Goal: Task Accomplishment & Management: Manage account settings

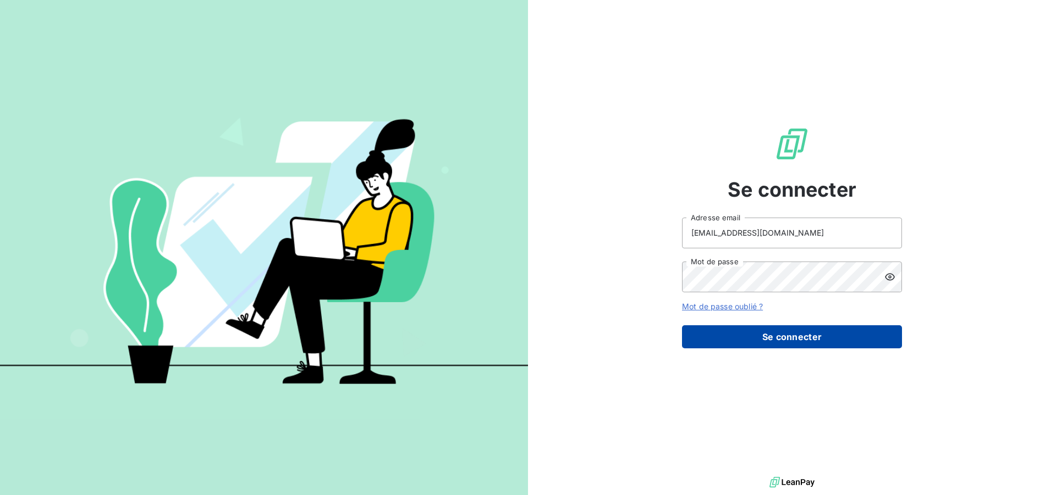
click at [792, 343] on button "Se connecter" at bounding box center [792, 336] width 220 height 23
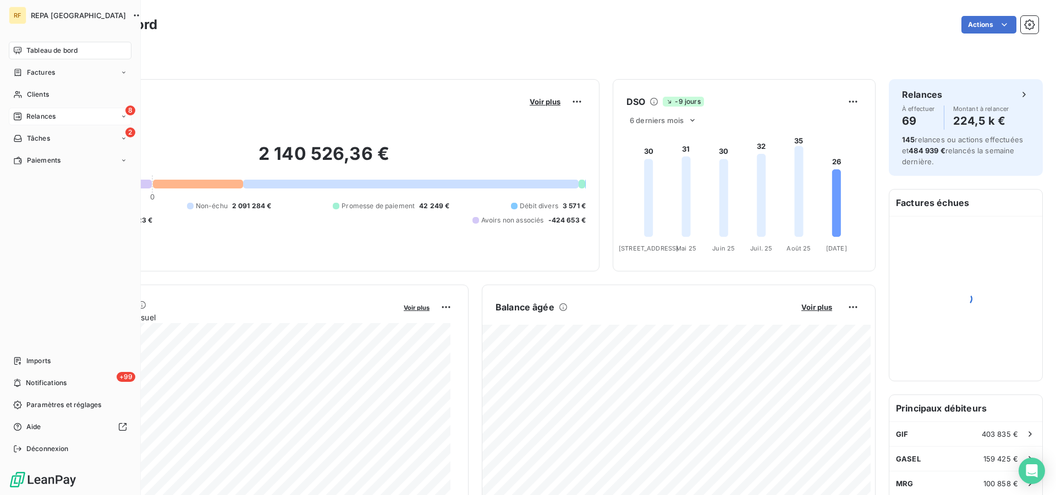
click at [33, 115] on span "Relances" at bounding box center [40, 117] width 29 height 10
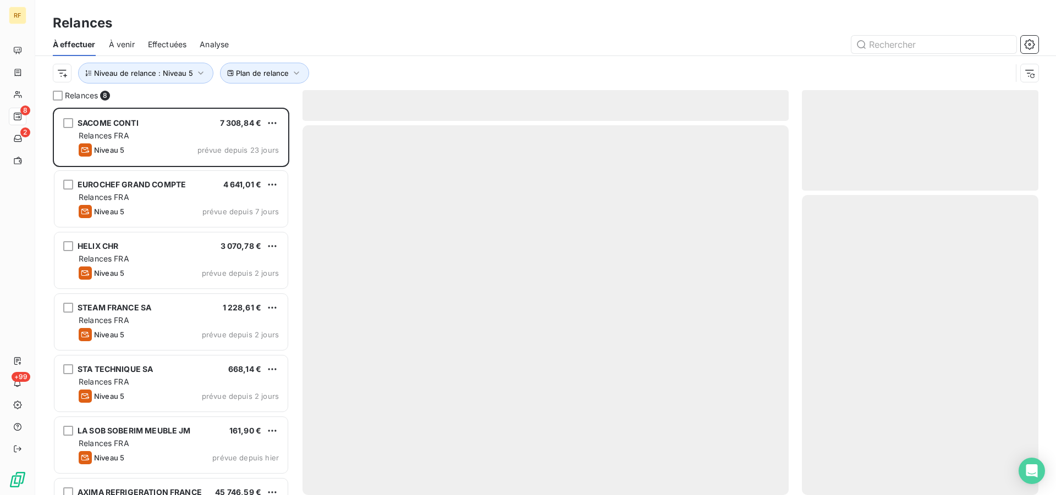
scroll to position [378, 227]
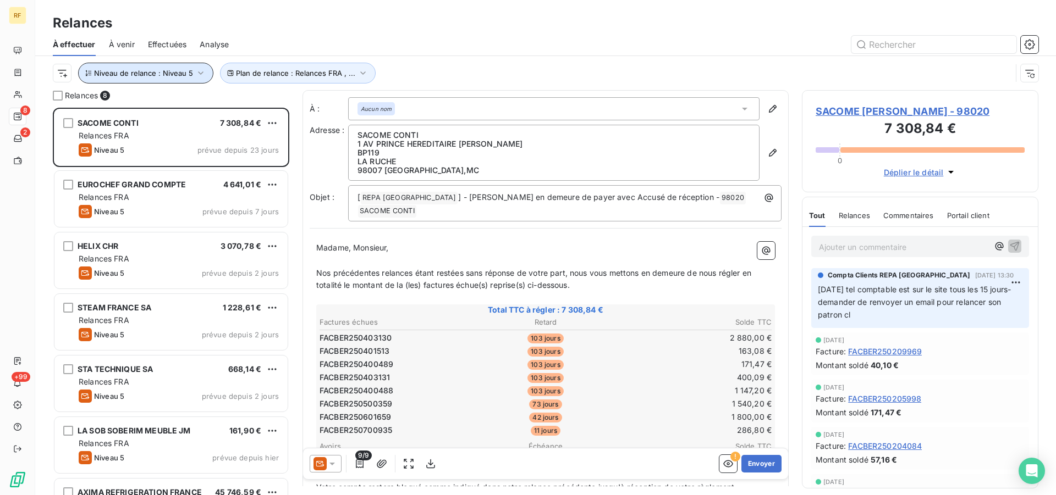
click at [200, 69] on icon "button" at bounding box center [200, 73] width 11 height 11
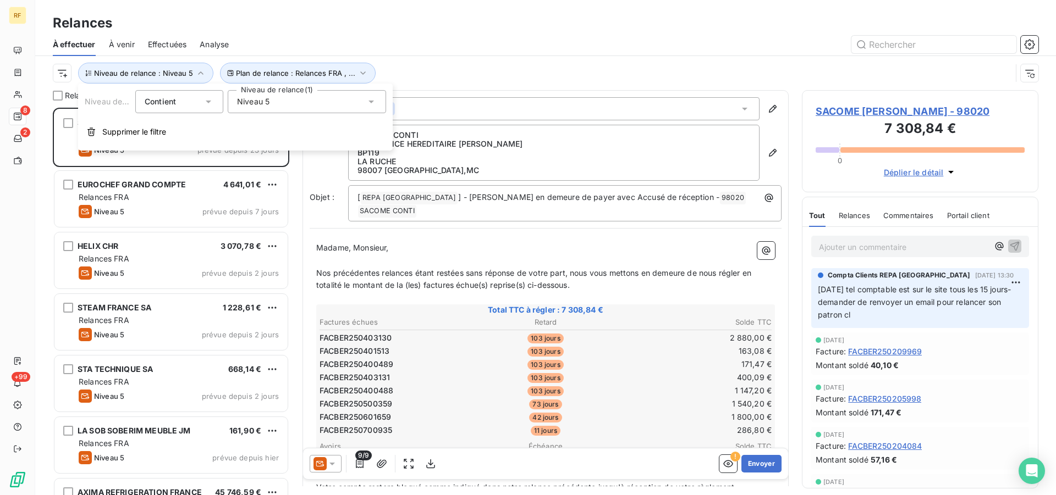
click at [373, 102] on icon at bounding box center [370, 102] width 5 height 3
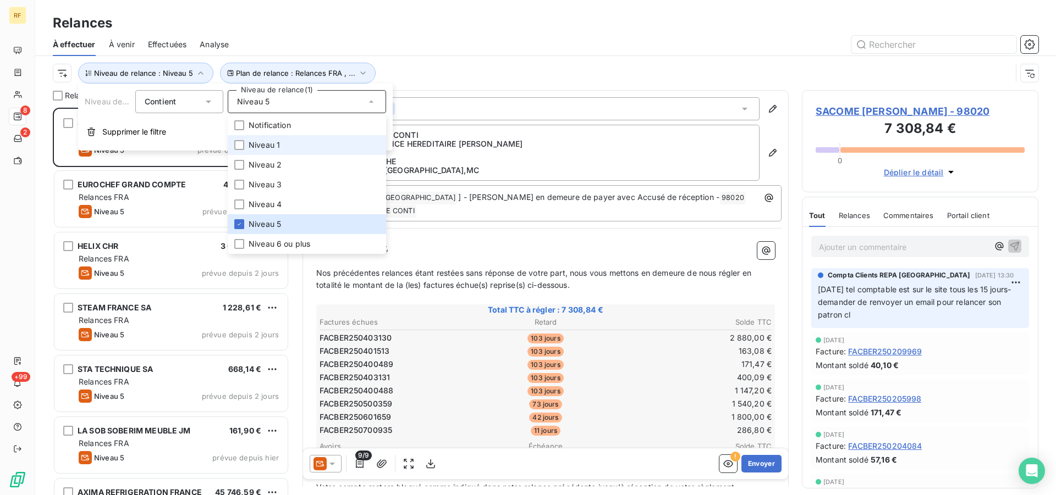
drag, startPoint x: 275, startPoint y: 143, endPoint x: 272, endPoint y: 134, distance: 10.1
click at [274, 143] on span "Niveau 1" at bounding box center [263, 145] width 31 height 11
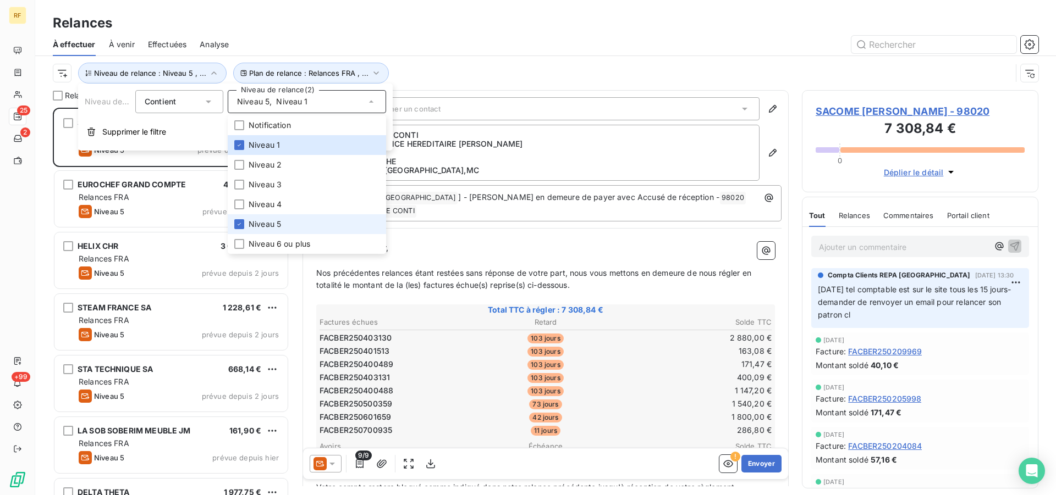
click at [261, 229] on span "Niveau 5" at bounding box center [264, 224] width 32 height 11
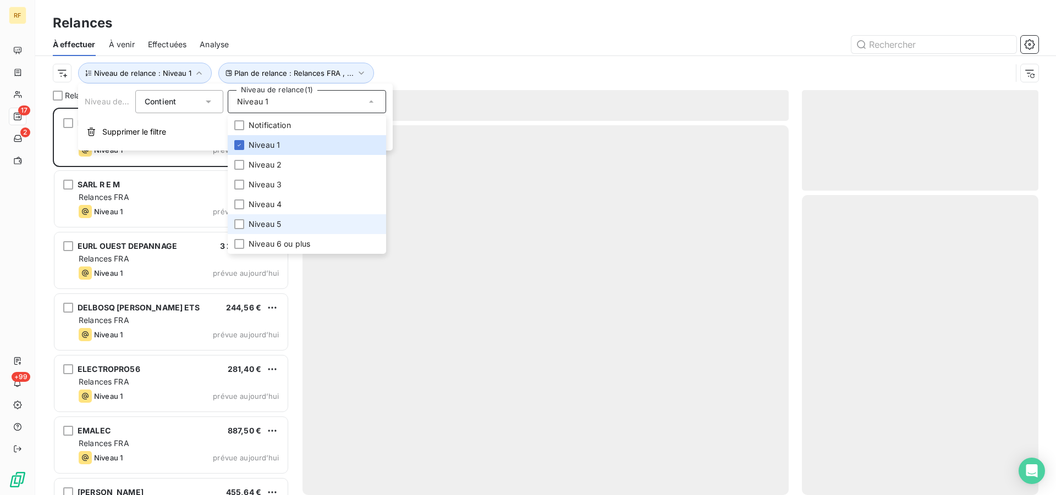
scroll to position [378, 227]
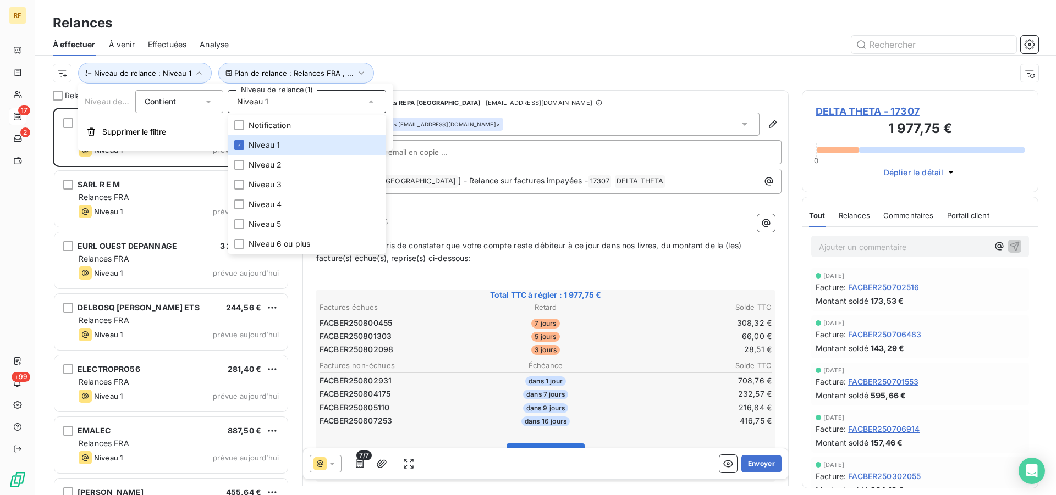
click at [609, 53] on div at bounding box center [640, 45] width 796 height 18
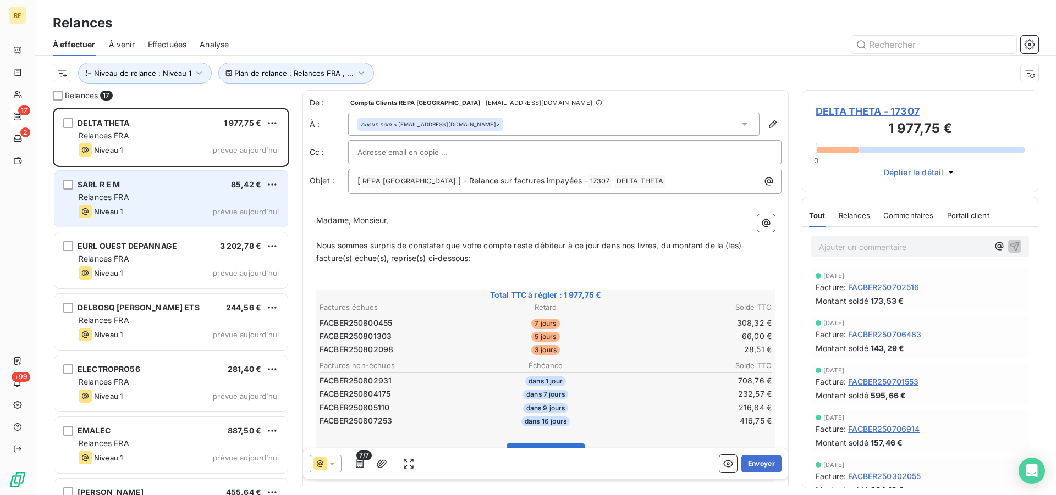
click at [198, 196] on div "Relances FRA" at bounding box center [179, 197] width 200 height 11
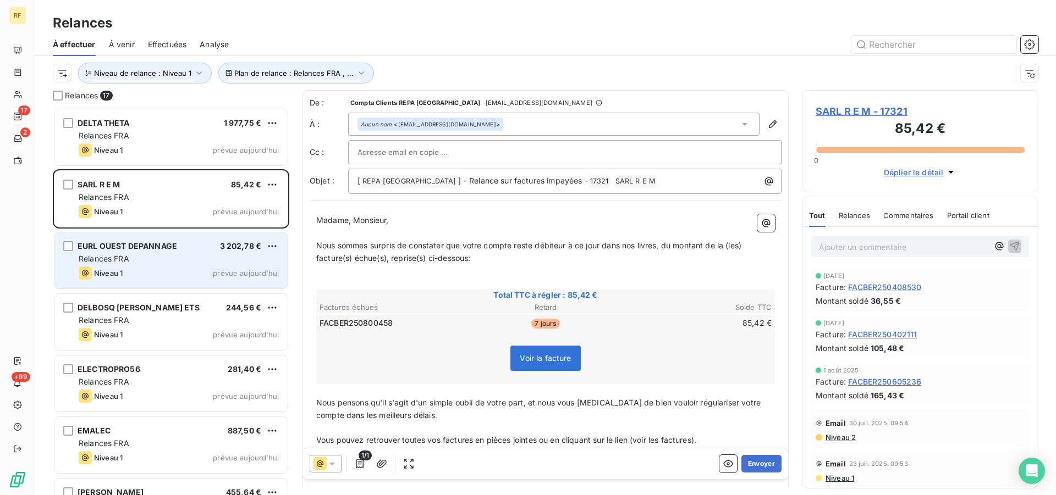
click at [206, 261] on div "Relances FRA" at bounding box center [179, 258] width 200 height 11
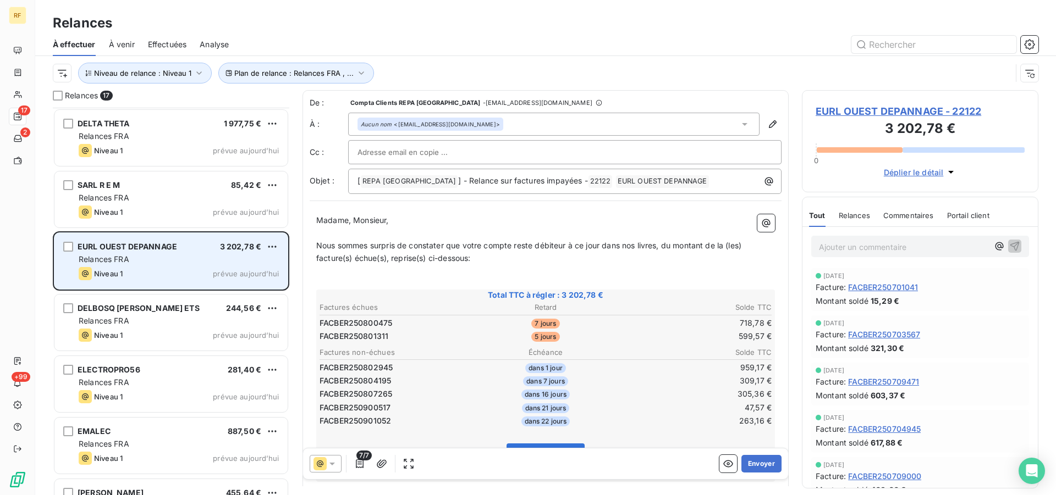
scroll to position [57, 0]
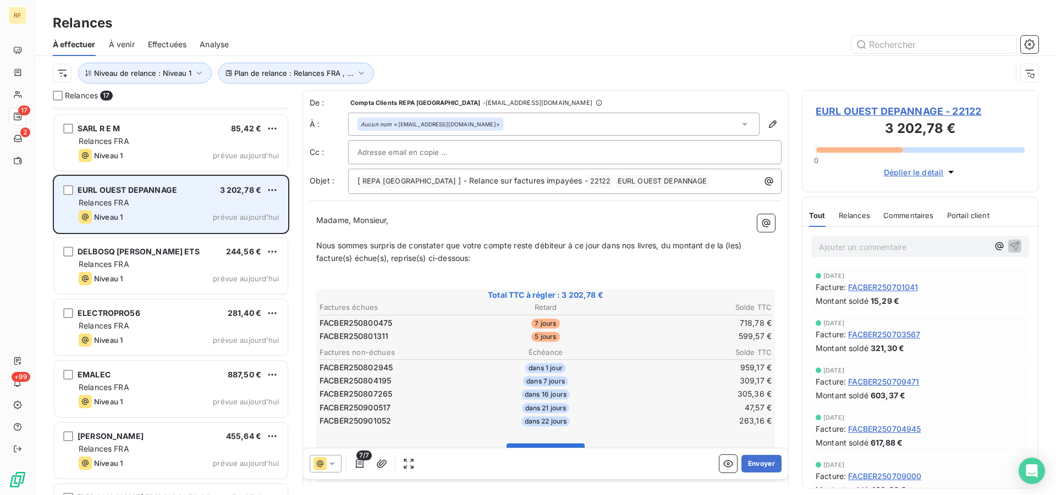
click at [206, 261] on div "Relances FRA" at bounding box center [179, 264] width 200 height 11
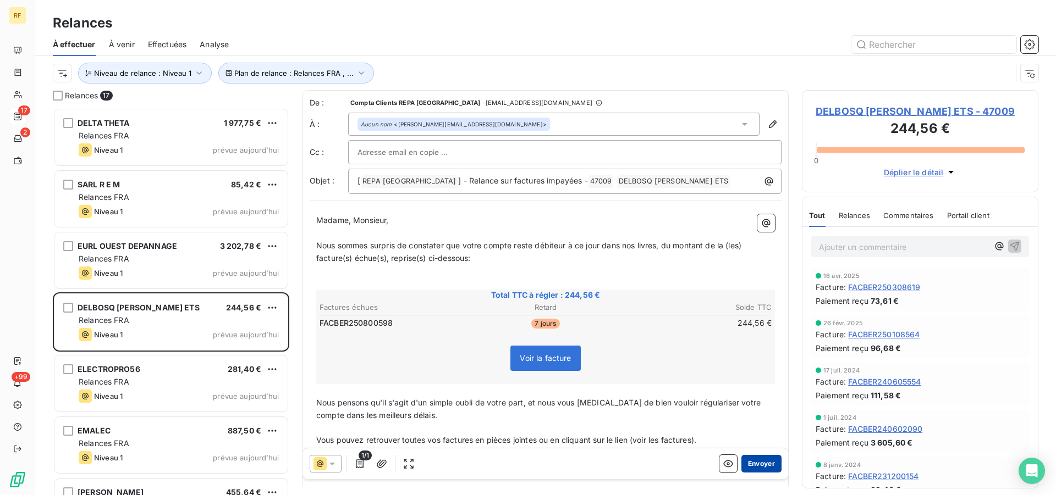
click at [758, 463] on button "Envoyer" at bounding box center [761, 464] width 40 height 18
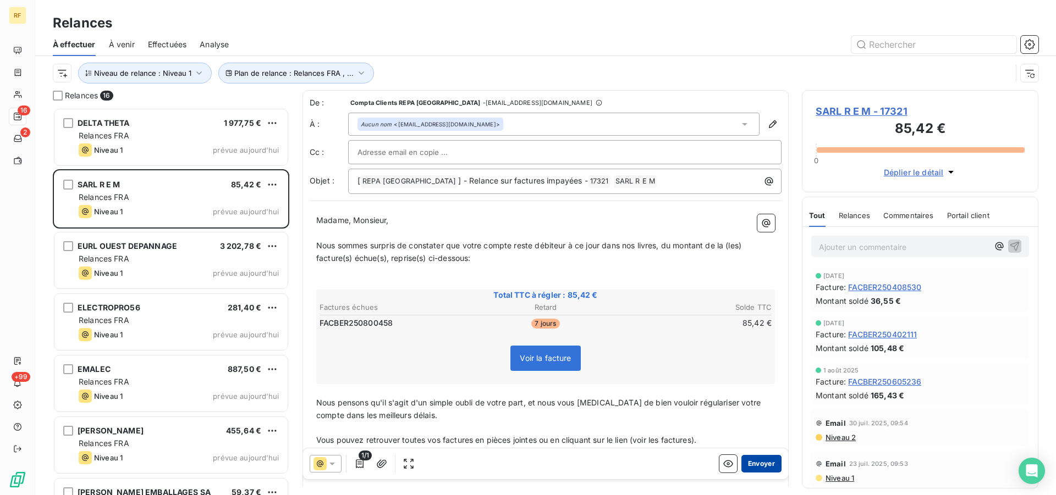
click at [752, 463] on button "Envoyer" at bounding box center [761, 464] width 40 height 18
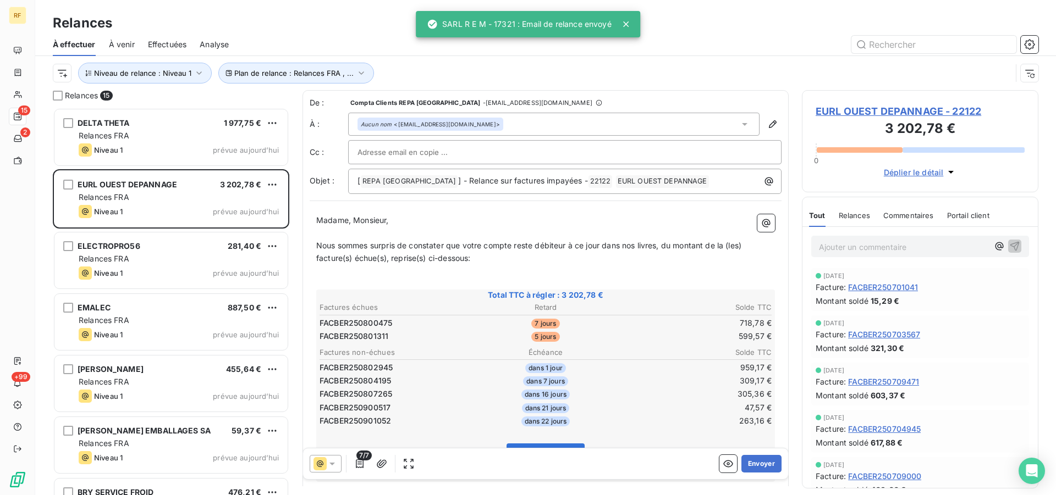
click at [752, 462] on button "Envoyer" at bounding box center [761, 464] width 40 height 18
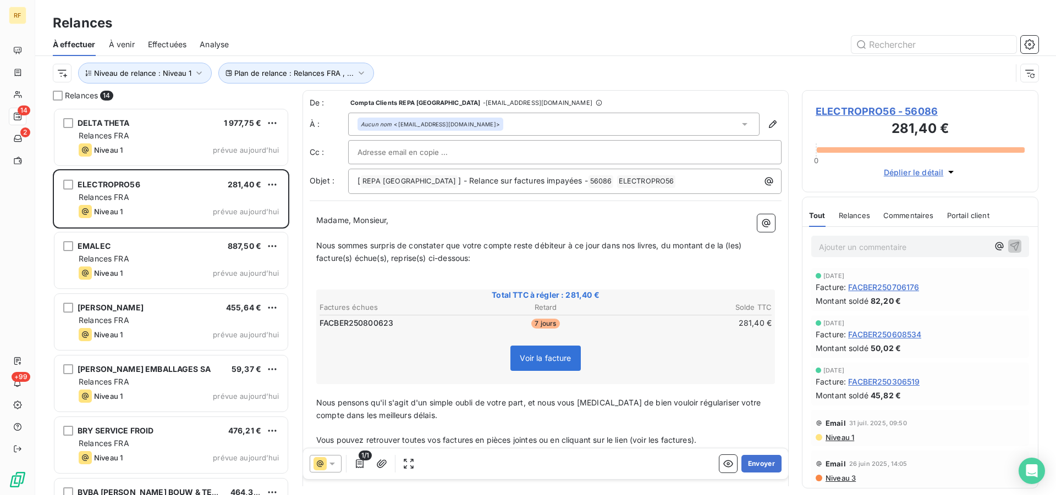
click at [753, 462] on button "Envoyer" at bounding box center [761, 464] width 40 height 18
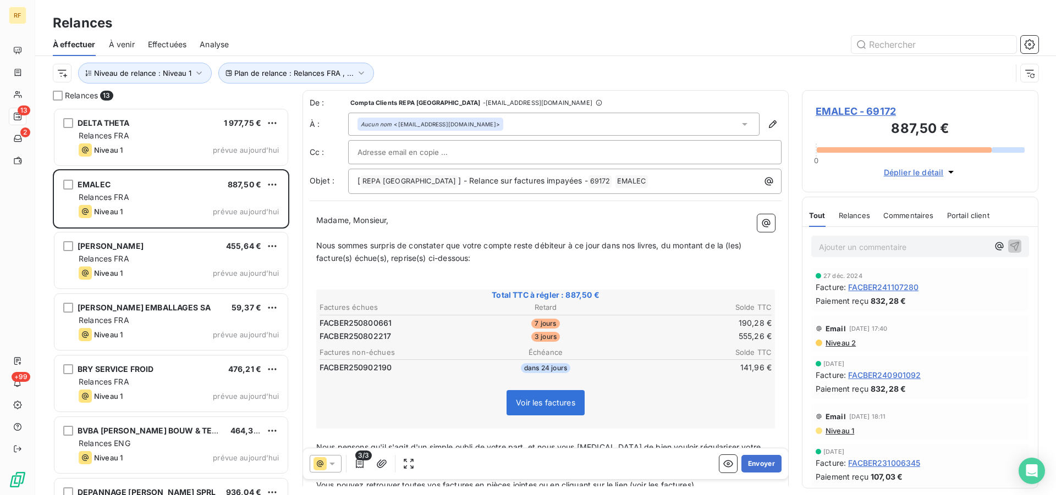
click at [753, 462] on button "Envoyer" at bounding box center [761, 464] width 40 height 18
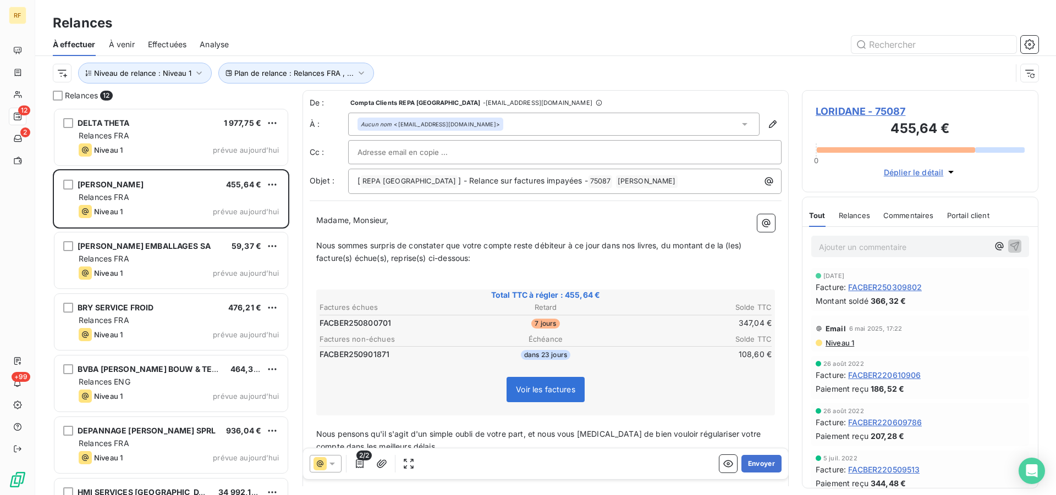
click at [753, 462] on button "Envoyer" at bounding box center [761, 464] width 40 height 18
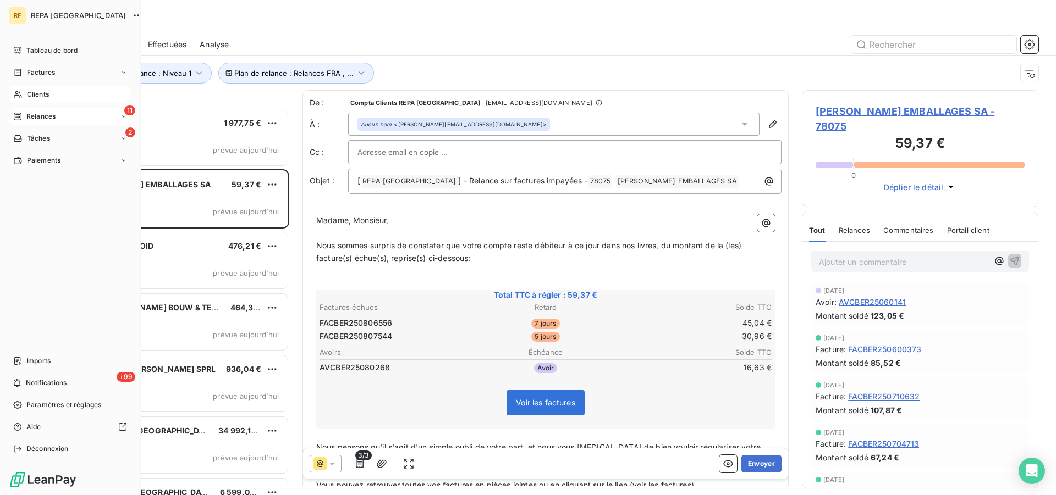
click at [26, 93] on div "Clients" at bounding box center [70, 95] width 123 height 18
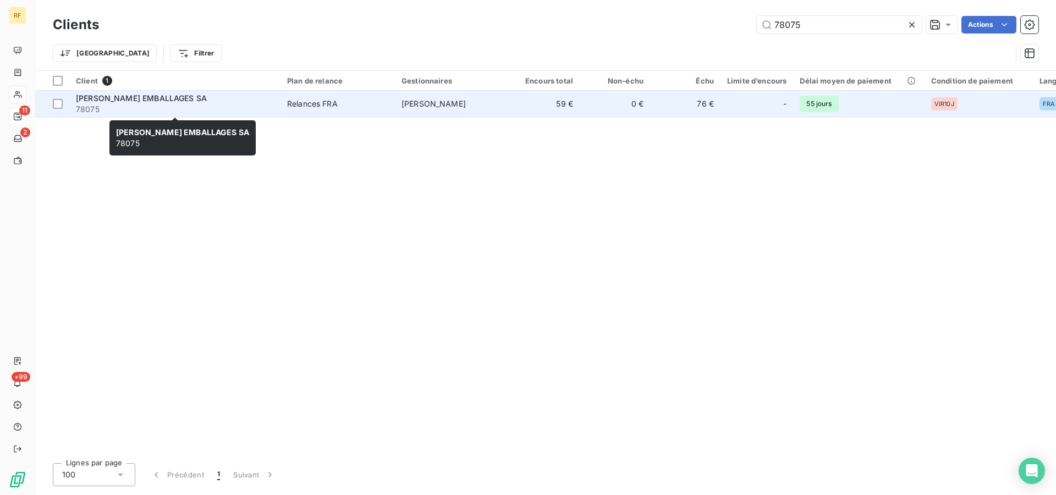
type input "78075"
click at [197, 108] on span "78075" at bounding box center [175, 109] width 198 height 11
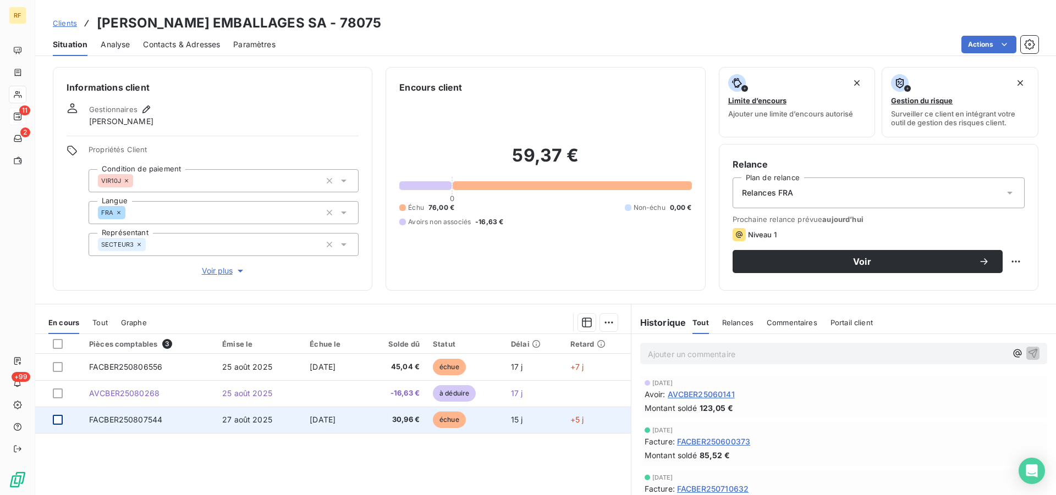
click at [59, 422] on div at bounding box center [58, 420] width 10 height 10
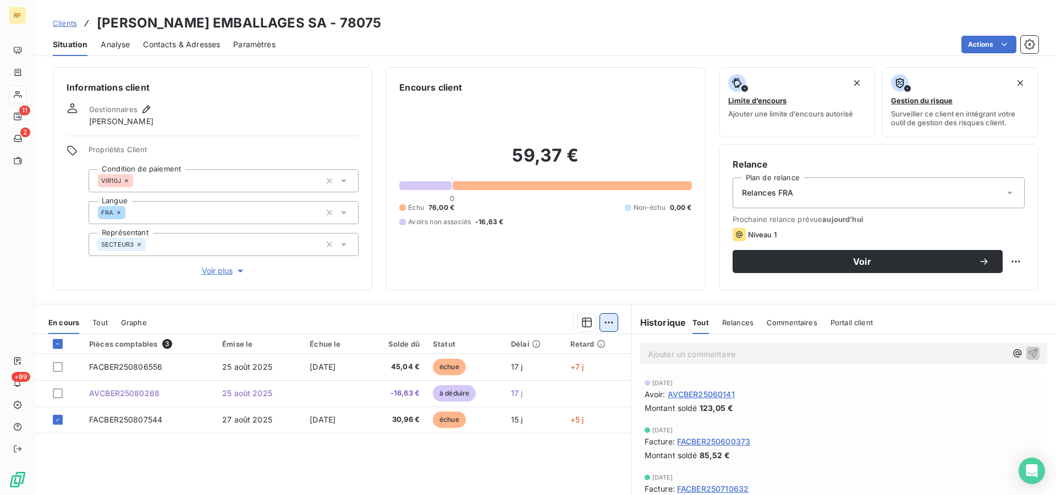
click at [605, 319] on html "RF 11 2 +99 Clients [PERSON_NAME] EMBALLAGES SA - 78075 Situation Analyse Conta…" at bounding box center [528, 247] width 1056 height 495
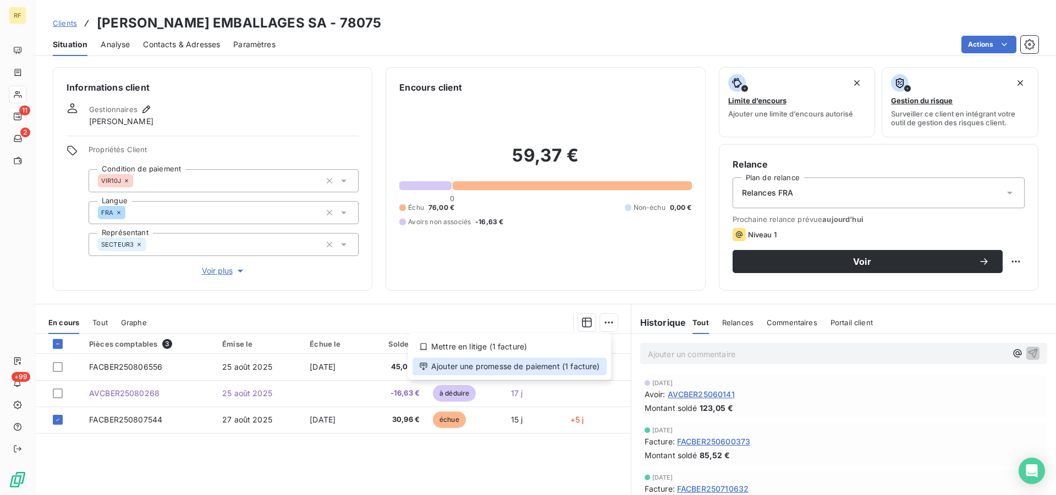
click at [534, 370] on div "Ajouter une promesse de paiement (1 facture)" at bounding box center [509, 367] width 194 height 18
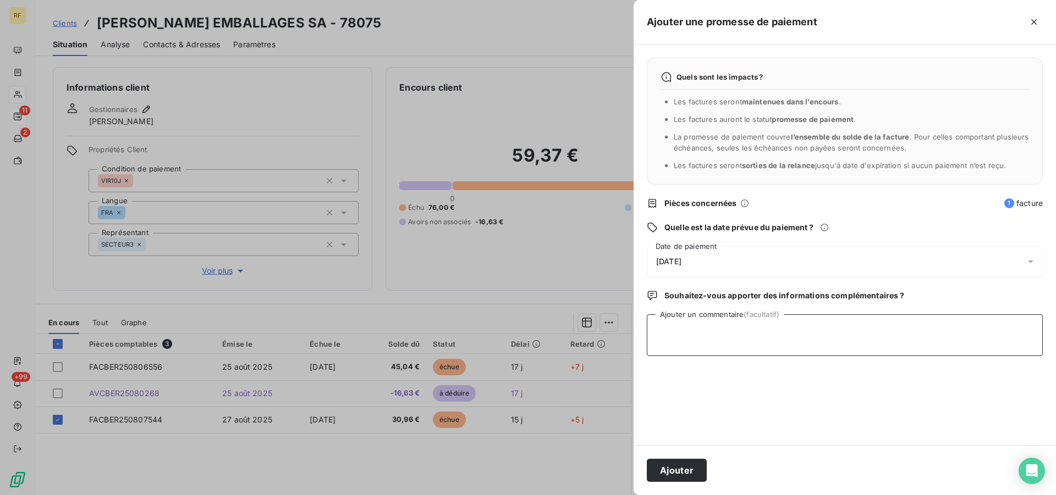
click at [667, 323] on textarea "Ajouter un commentaire (facultatif)" at bounding box center [845, 335] width 396 height 42
type textarea "Paiement reçu"
click at [679, 471] on button "Ajouter" at bounding box center [677, 470] width 60 height 23
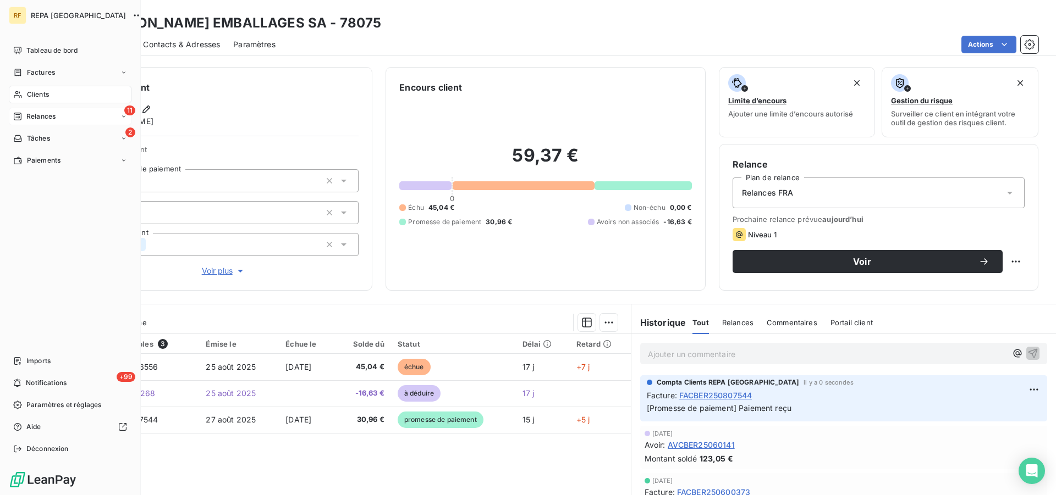
click at [52, 114] on span "Relances" at bounding box center [40, 117] width 29 height 10
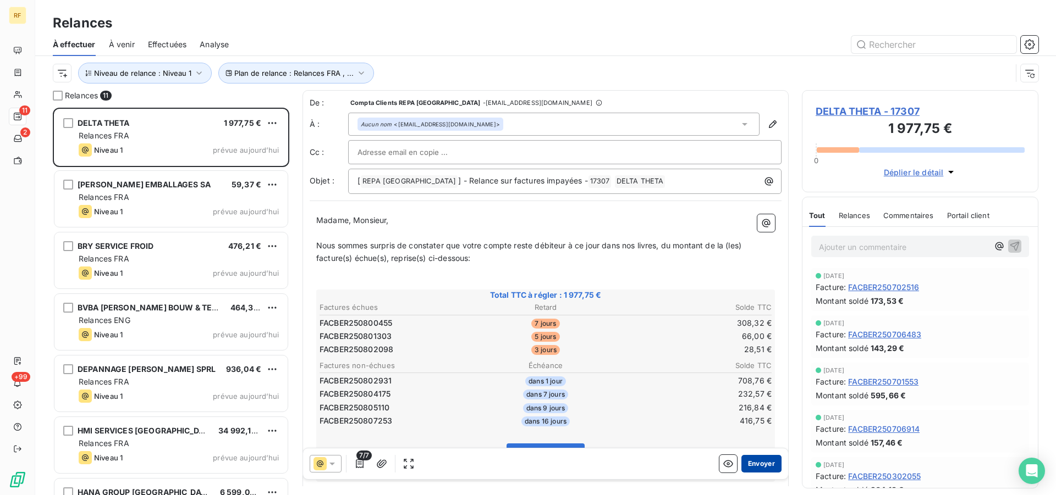
click at [754, 462] on button "Envoyer" at bounding box center [761, 464] width 40 height 18
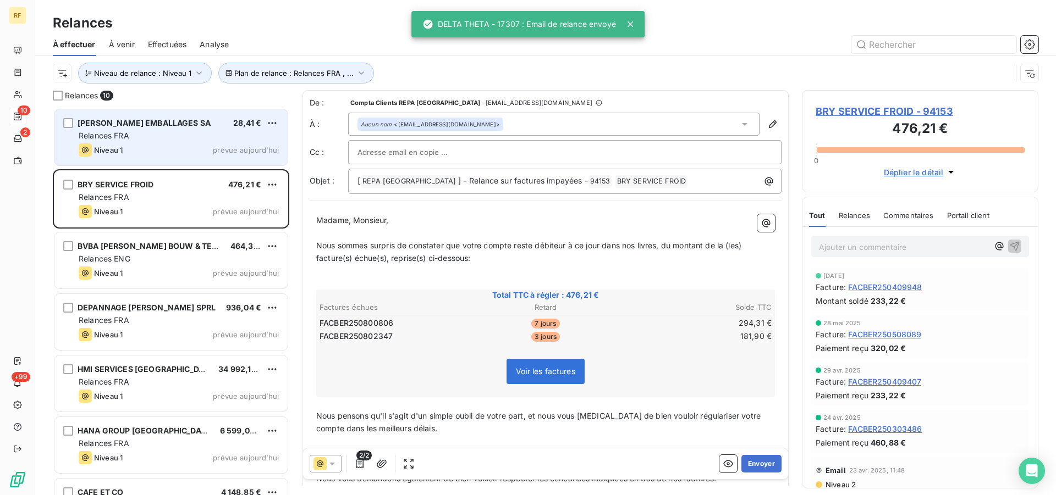
click at [172, 146] on div "Niveau 1 prévue aujourd’hui" at bounding box center [179, 149] width 200 height 13
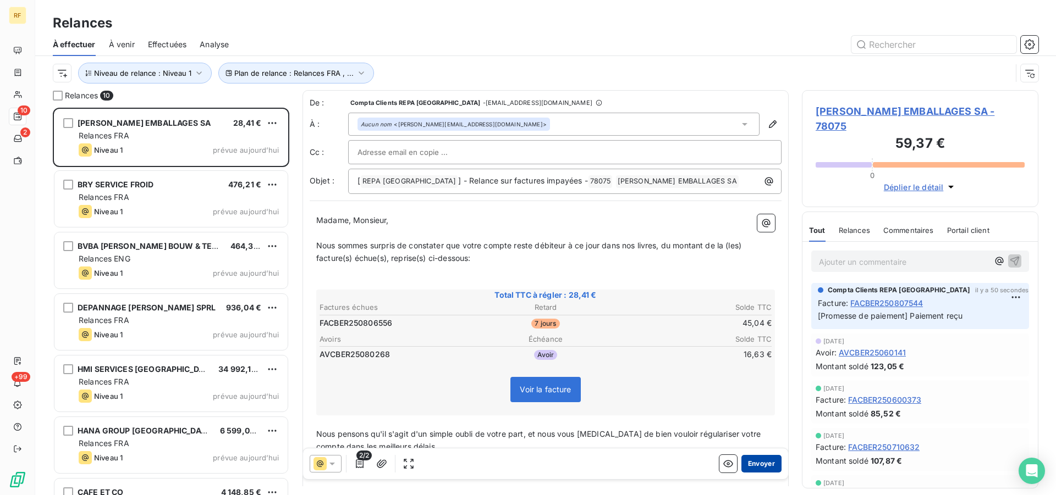
click at [753, 465] on button "Envoyer" at bounding box center [761, 464] width 40 height 18
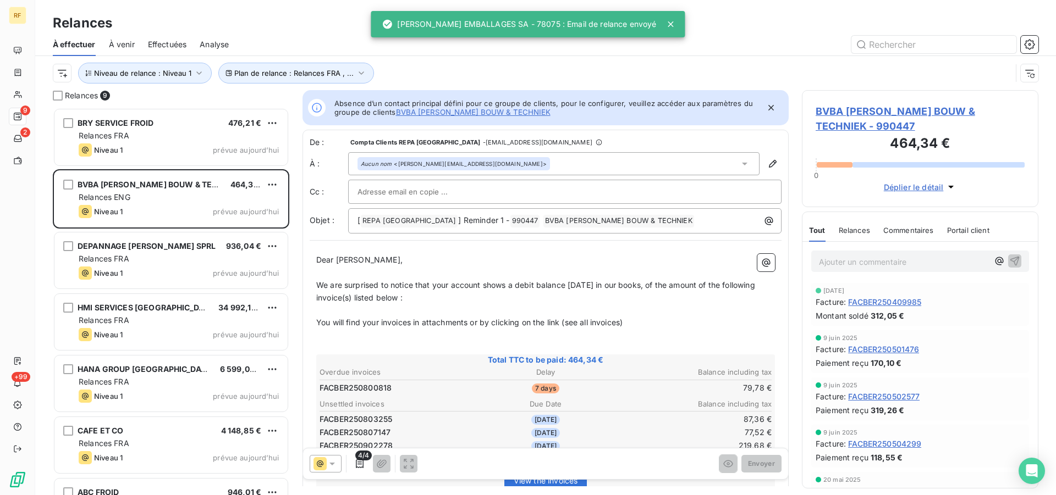
scroll to position [10, 10]
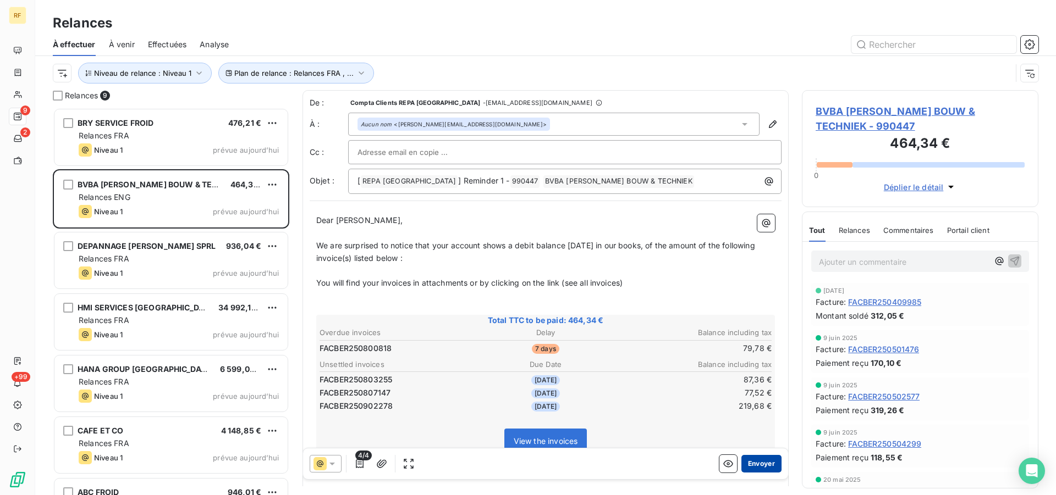
click at [759, 465] on button "Envoyer" at bounding box center [761, 464] width 40 height 18
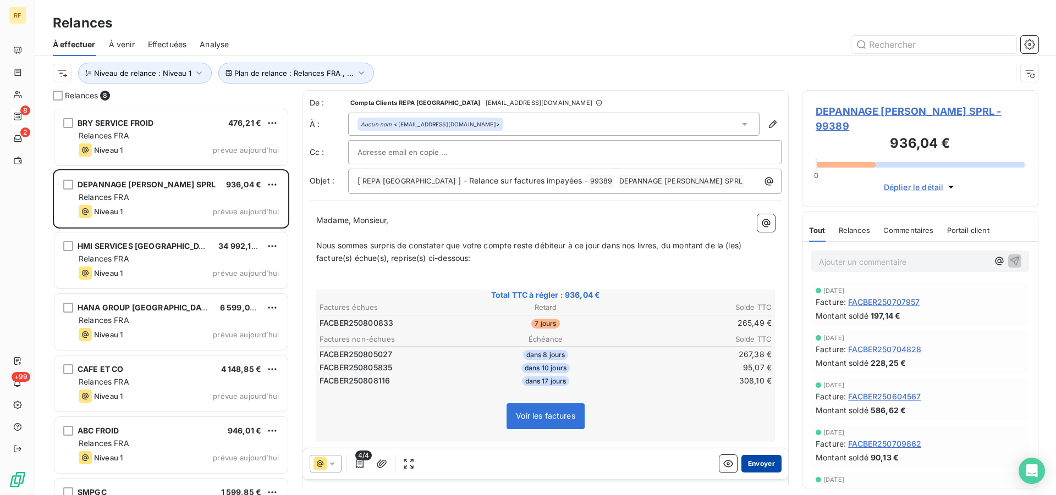
click at [757, 463] on button "Envoyer" at bounding box center [761, 464] width 40 height 18
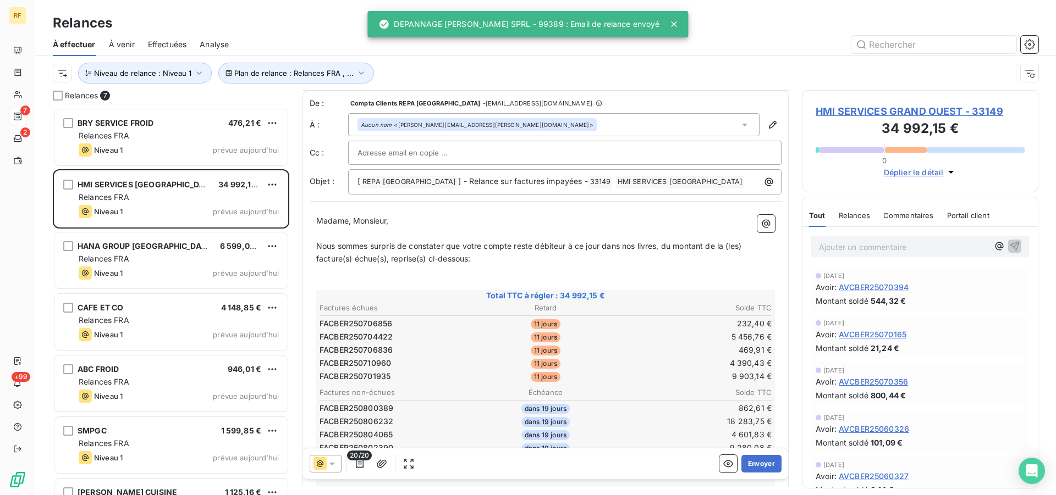
scroll to position [113, 0]
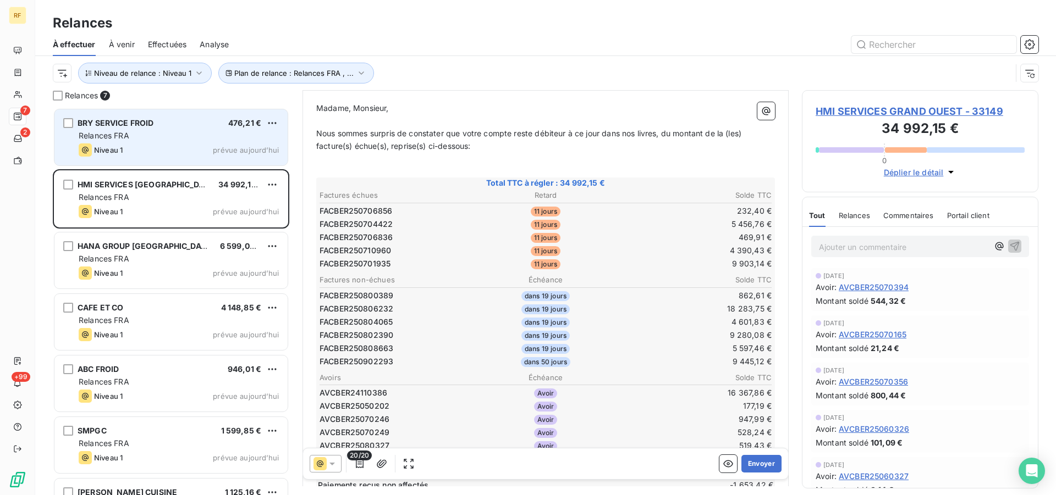
click at [190, 132] on div "Relances FRA" at bounding box center [179, 135] width 200 height 11
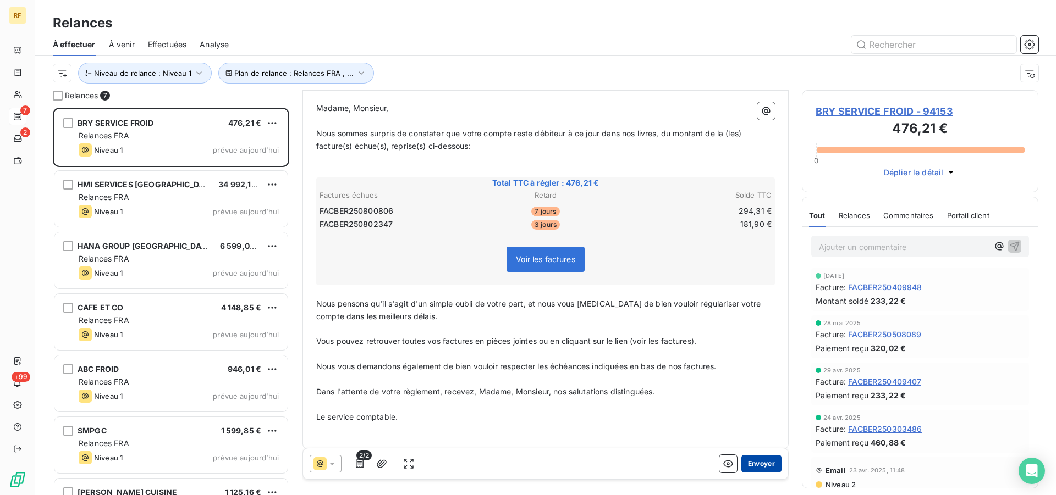
click at [749, 461] on button "Envoyer" at bounding box center [761, 464] width 40 height 18
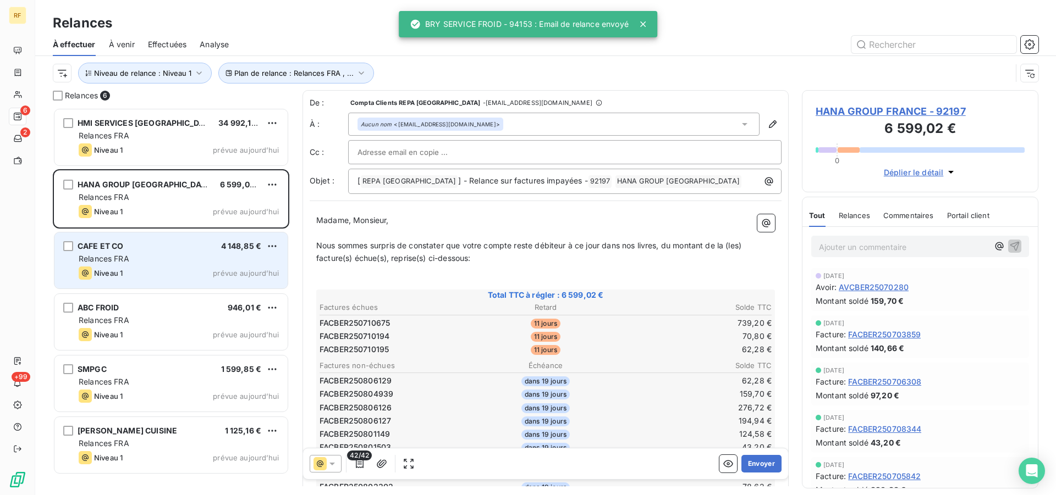
click at [134, 256] on div "Relances FRA" at bounding box center [179, 258] width 200 height 11
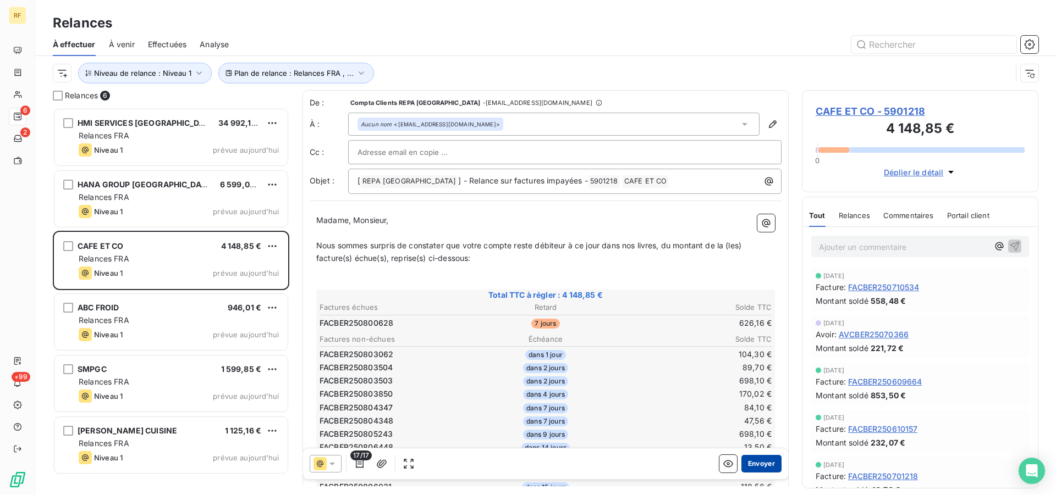
click at [756, 461] on button "Envoyer" at bounding box center [761, 464] width 40 height 18
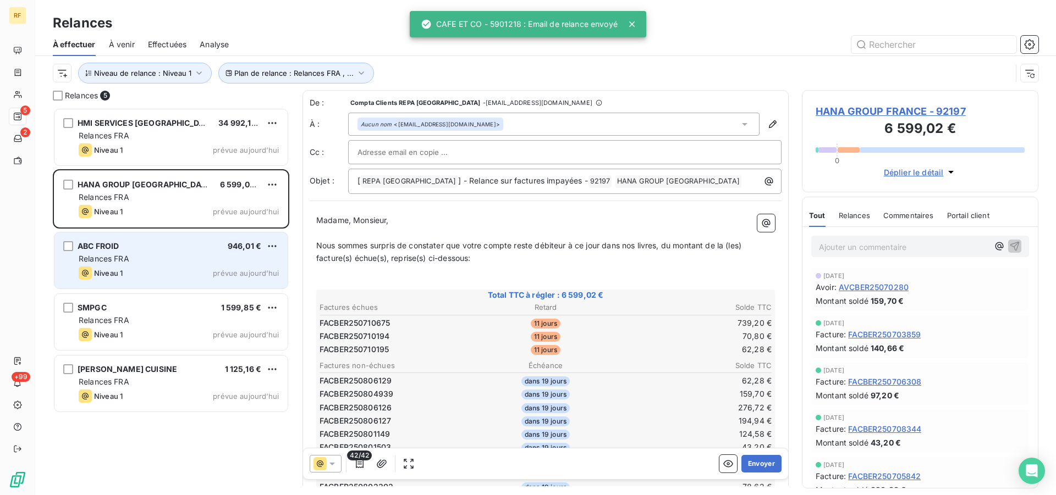
click at [217, 255] on div "Relances FRA" at bounding box center [179, 258] width 200 height 11
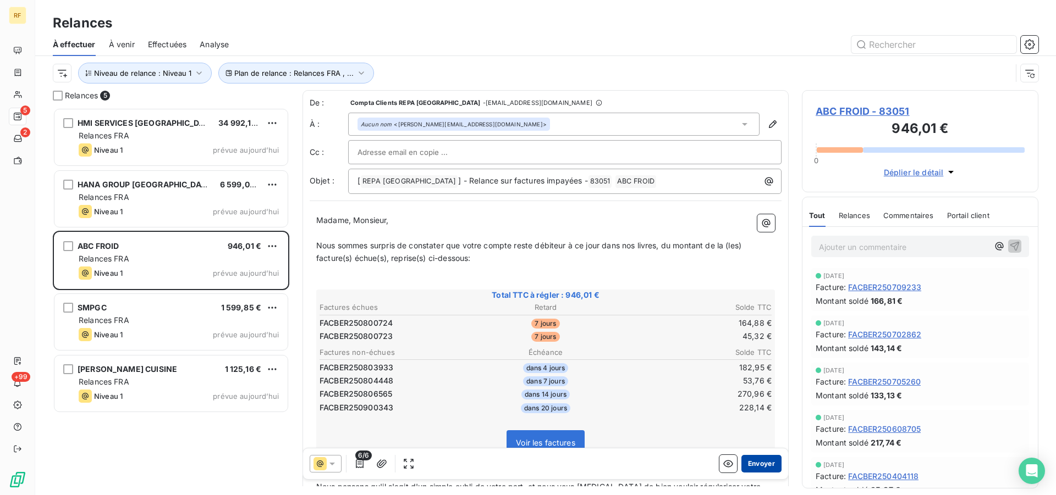
click at [753, 460] on button "Envoyer" at bounding box center [761, 464] width 40 height 18
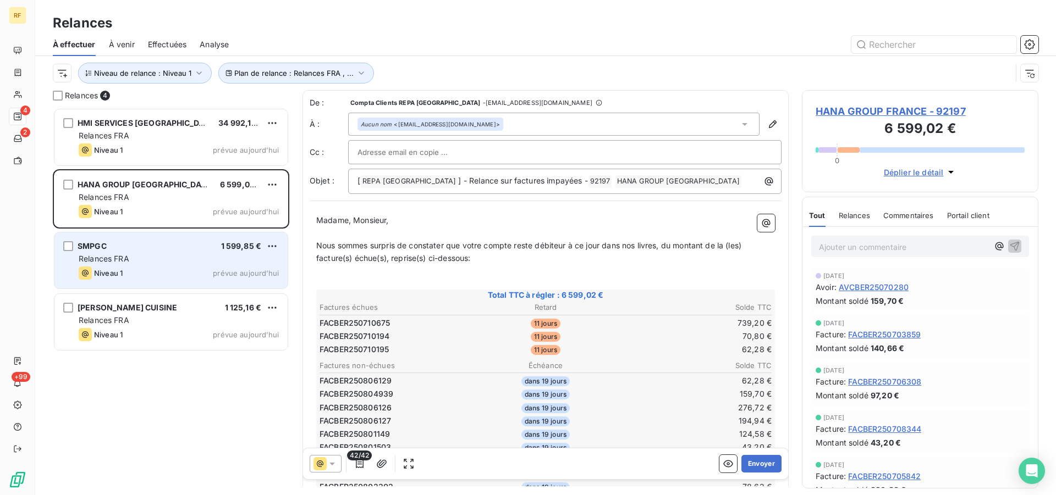
click at [117, 252] on div "SMPGC 1 599,85 € Relances FRA Niveau 1 prévue aujourd’hui" at bounding box center [170, 261] width 233 height 56
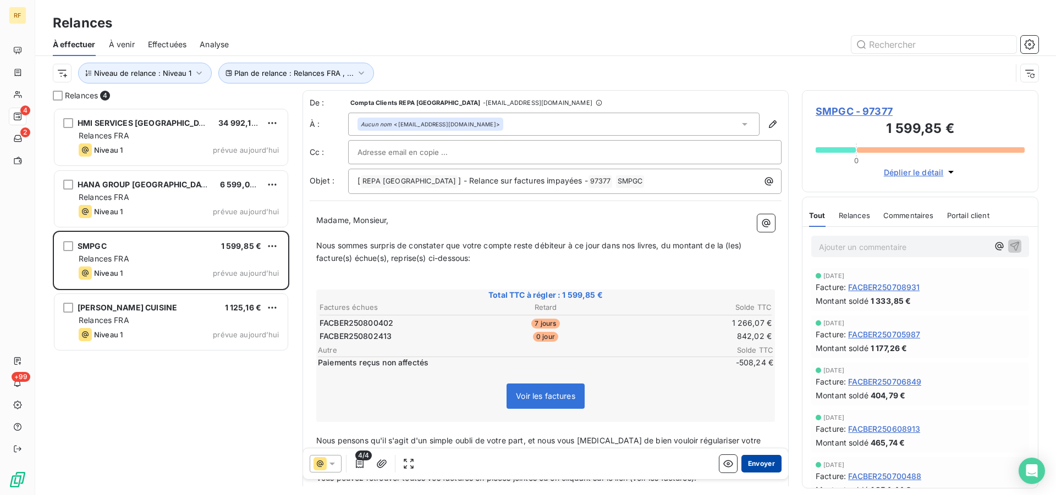
click at [746, 465] on button "Envoyer" at bounding box center [761, 464] width 40 height 18
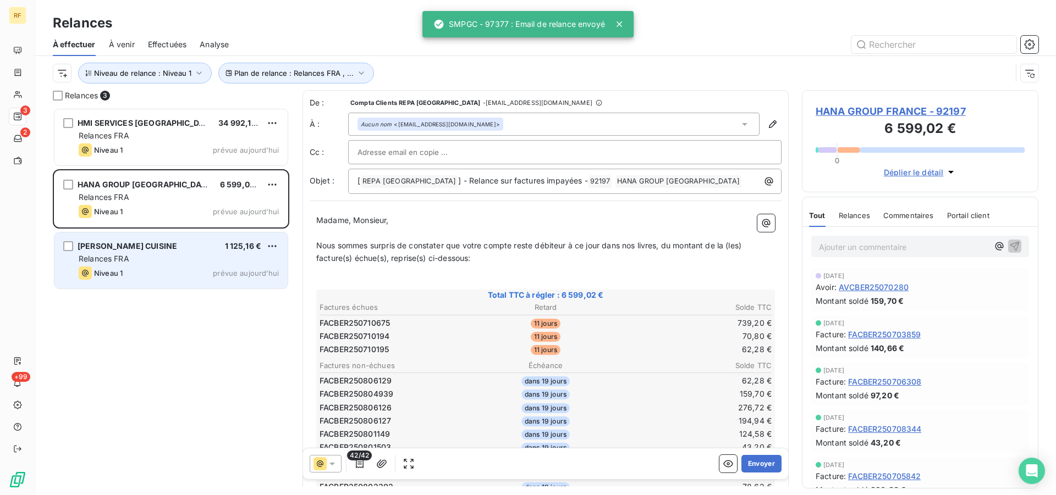
click at [174, 243] on div "[PERSON_NAME] CUISINE 1 125,16 €" at bounding box center [179, 246] width 200 height 10
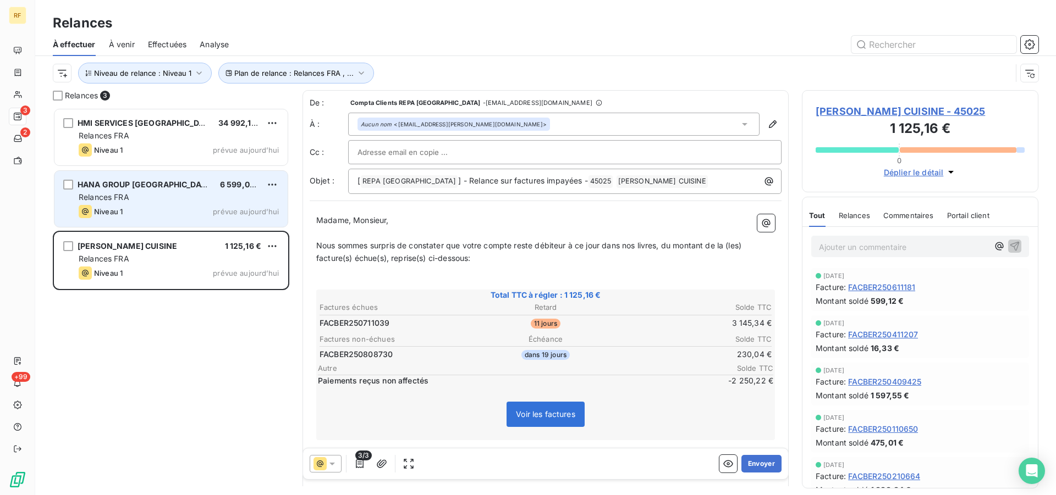
click at [159, 207] on div "Niveau 1 prévue aujourd’hui" at bounding box center [179, 211] width 200 height 13
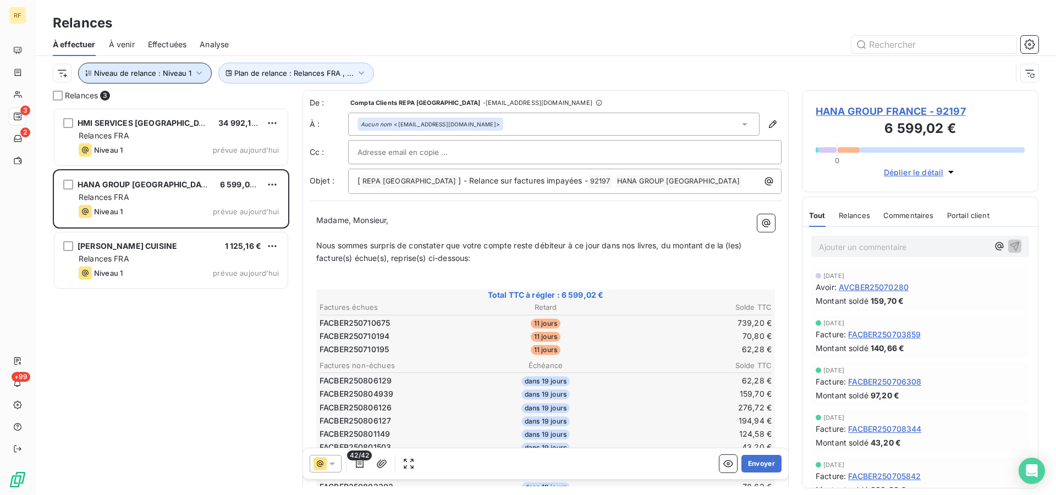
click at [197, 76] on icon "button" at bounding box center [199, 73] width 11 height 11
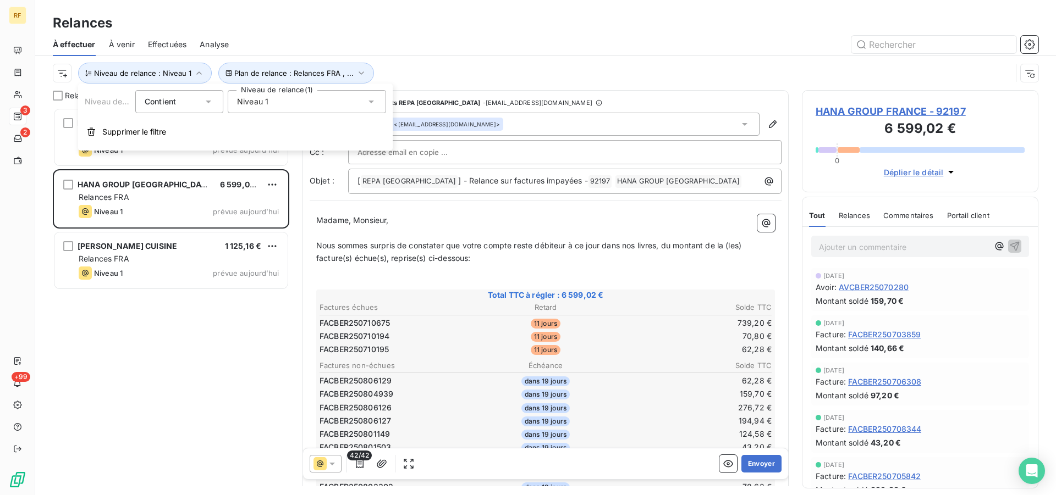
click at [373, 98] on icon at bounding box center [371, 101] width 11 height 11
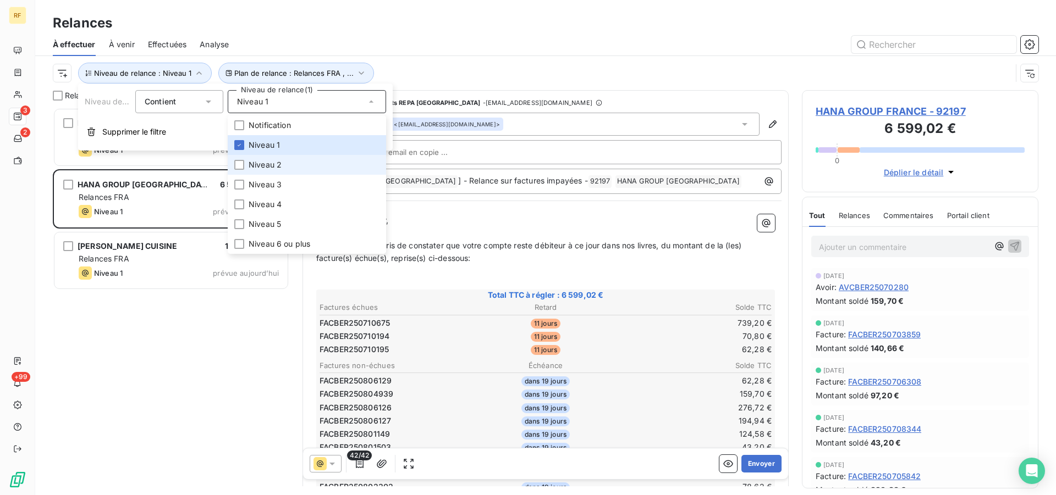
click at [273, 161] on span "Niveau 2" at bounding box center [264, 164] width 33 height 11
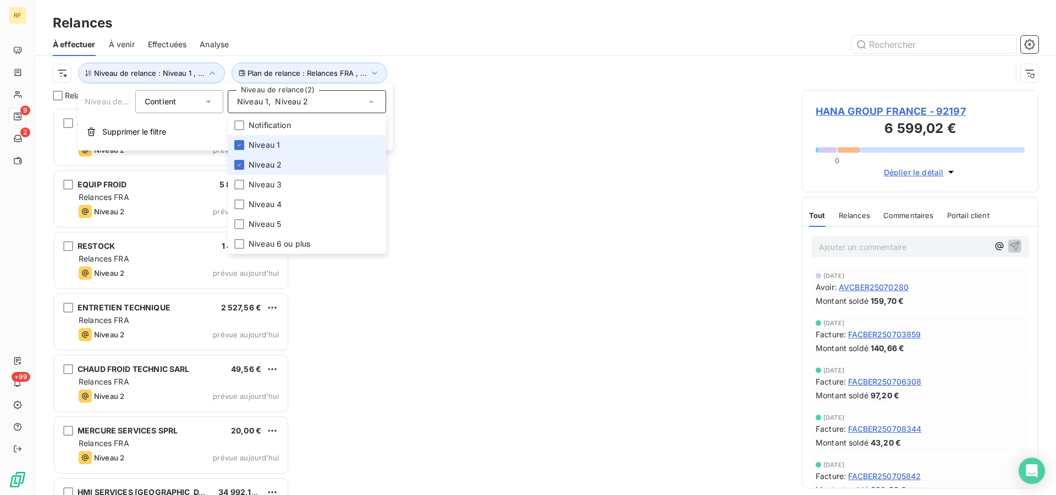
scroll to position [378, 227]
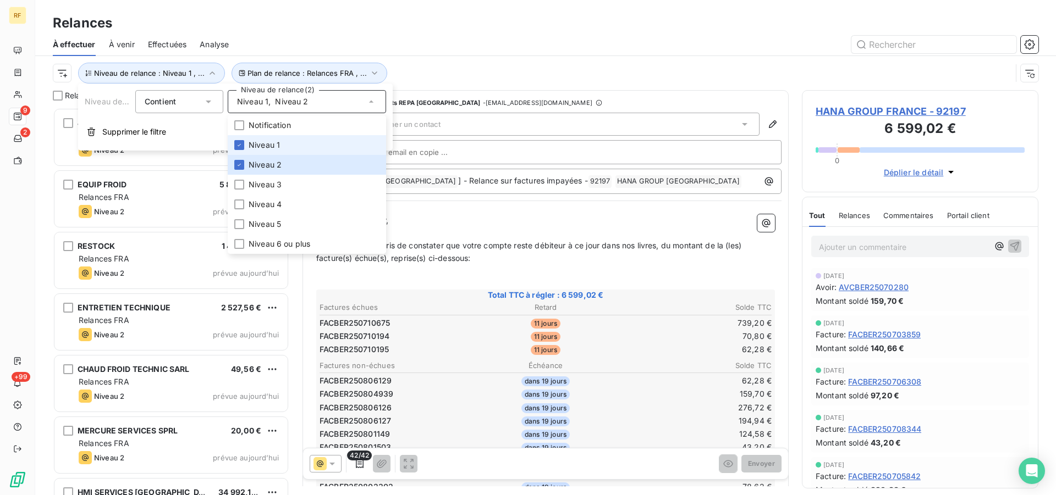
click at [264, 141] on span "Niveau 1" at bounding box center [263, 145] width 31 height 11
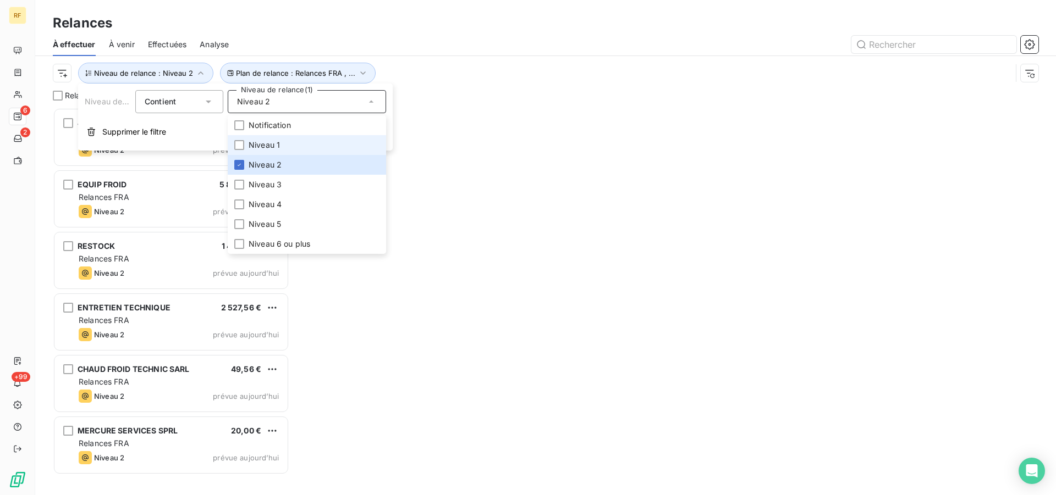
scroll to position [378, 227]
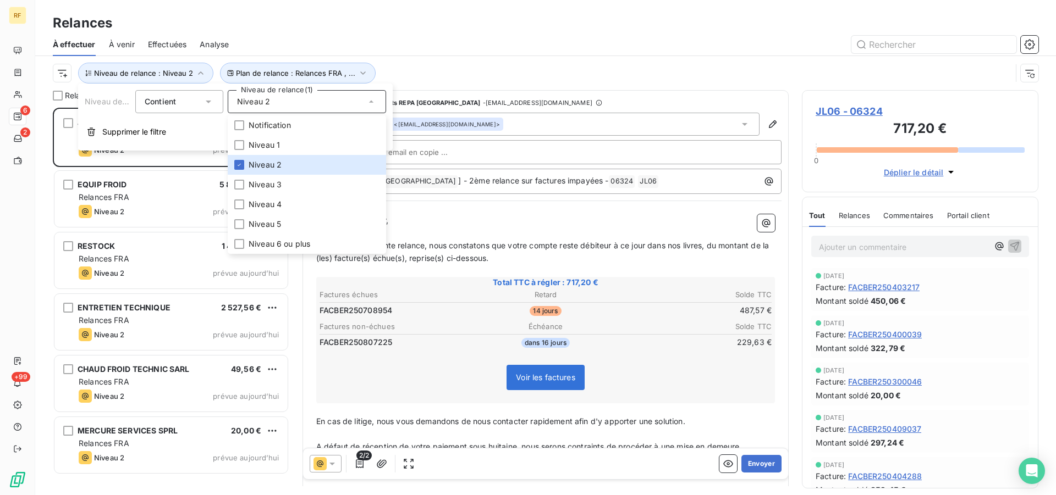
click at [710, 69] on div "Plan de relance : Relances FRA , ... Niveau de relance : Niveau 2" at bounding box center [532, 73] width 958 height 21
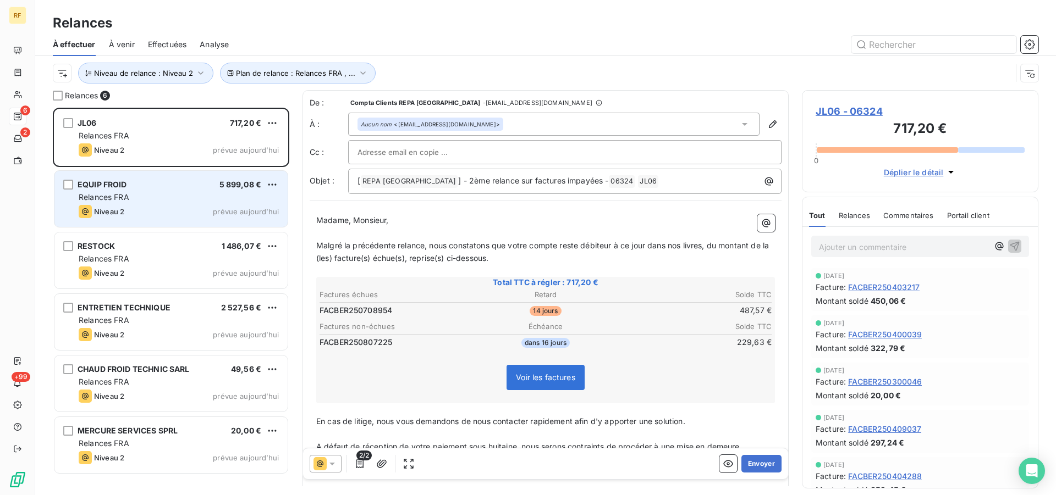
click at [180, 189] on div "EQUIP FROID 5 899,08 €" at bounding box center [179, 185] width 200 height 10
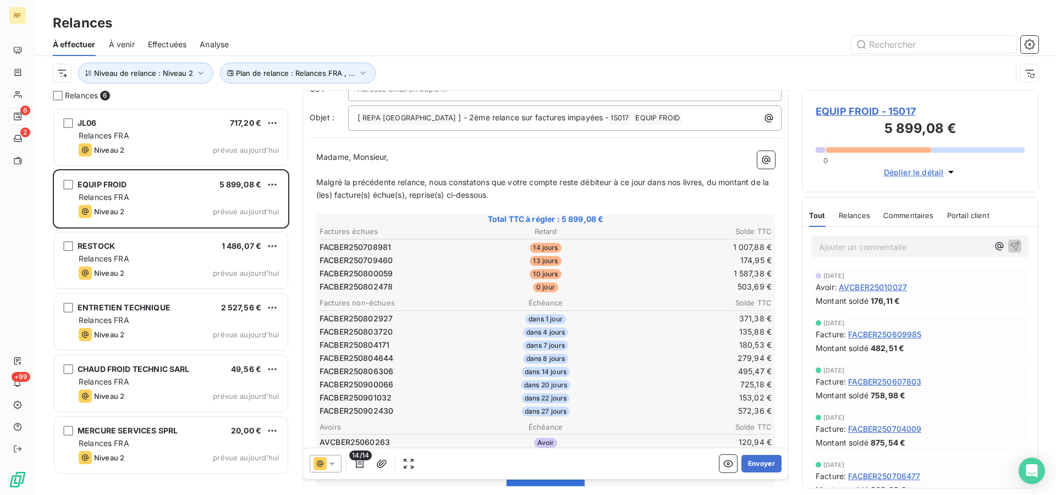
scroll to position [113, 0]
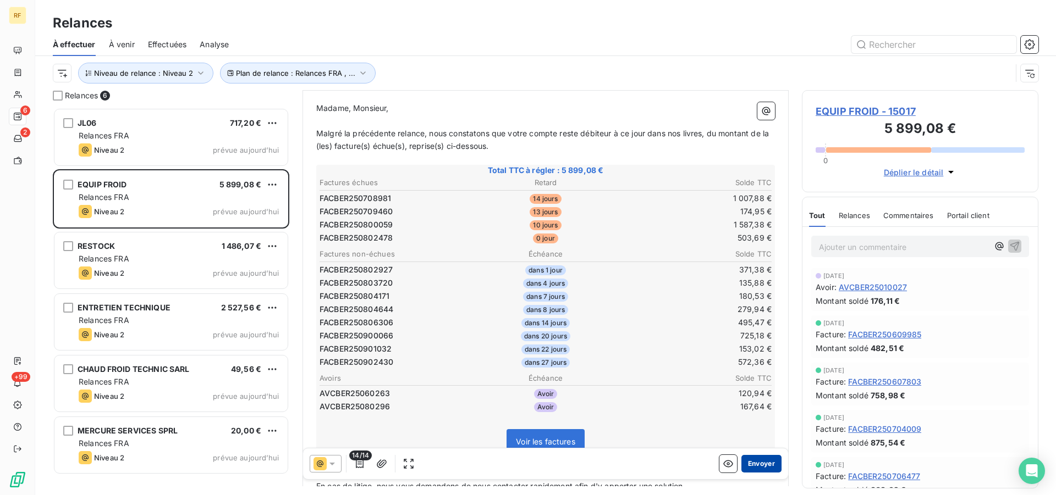
click at [747, 465] on button "Envoyer" at bounding box center [761, 464] width 40 height 18
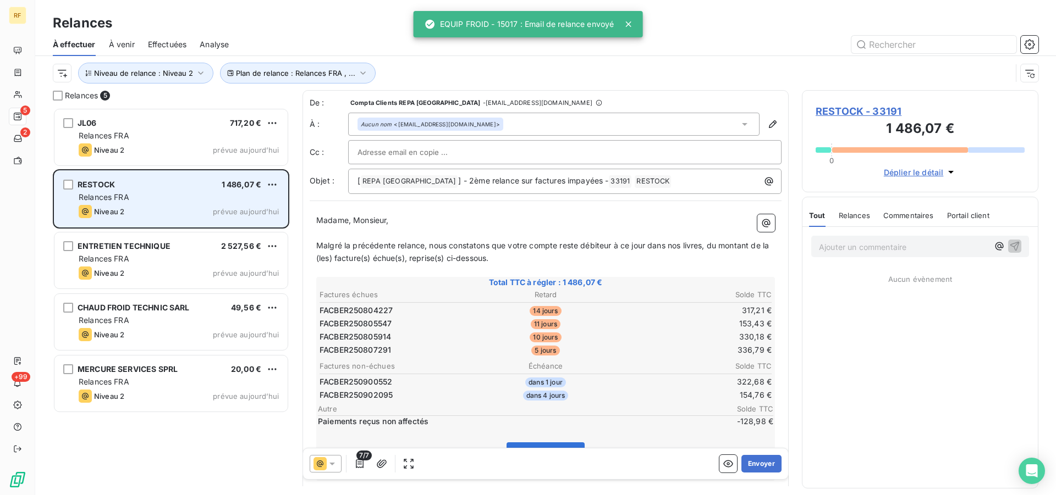
click at [203, 204] on div "RESTOCK 1 486,07 € Relances FRA Niveau 2 prévue aujourd’hui" at bounding box center [170, 199] width 233 height 56
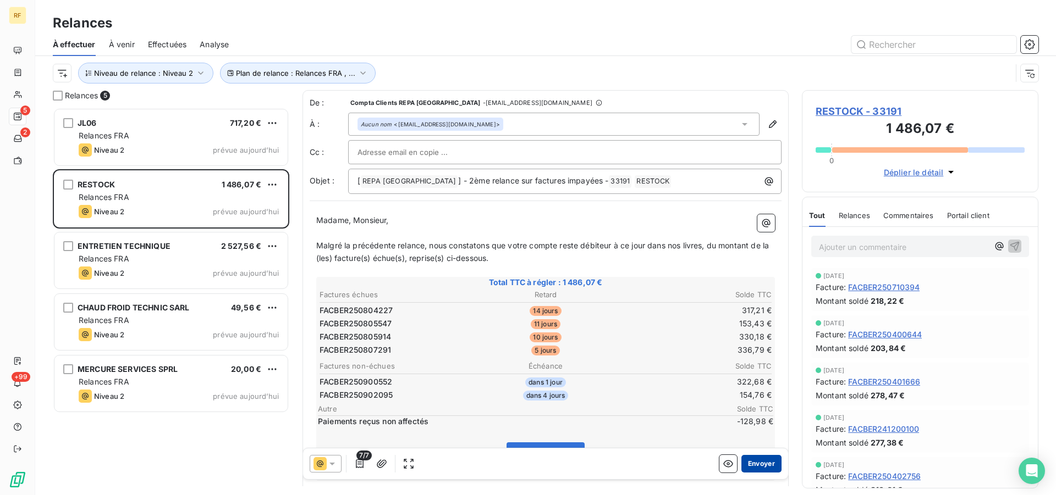
click at [755, 462] on button "Envoyer" at bounding box center [761, 464] width 40 height 18
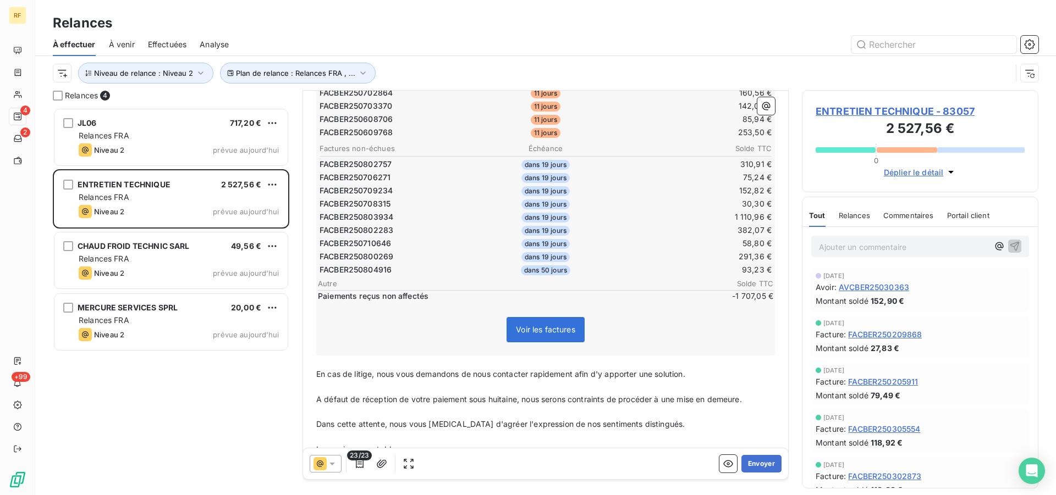
scroll to position [366, 0]
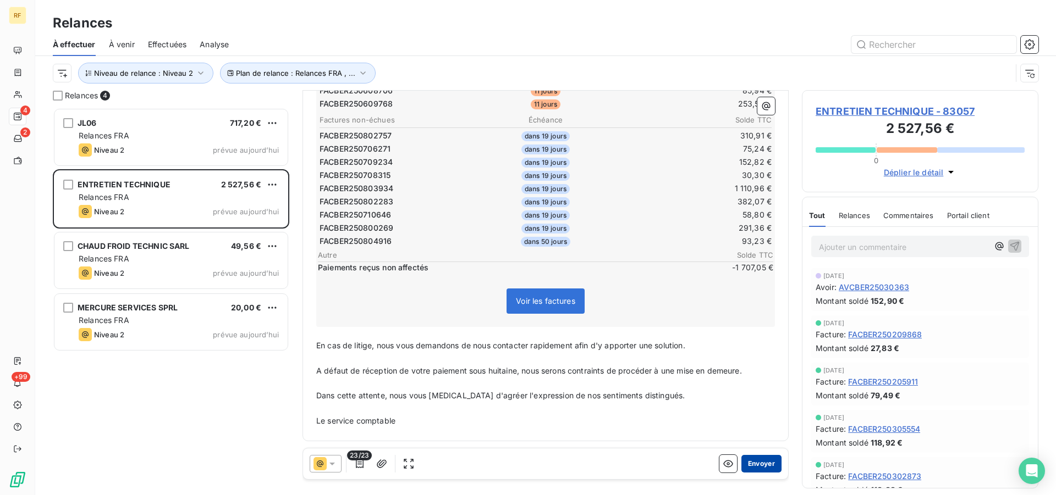
click at [745, 463] on button "Envoyer" at bounding box center [761, 464] width 40 height 18
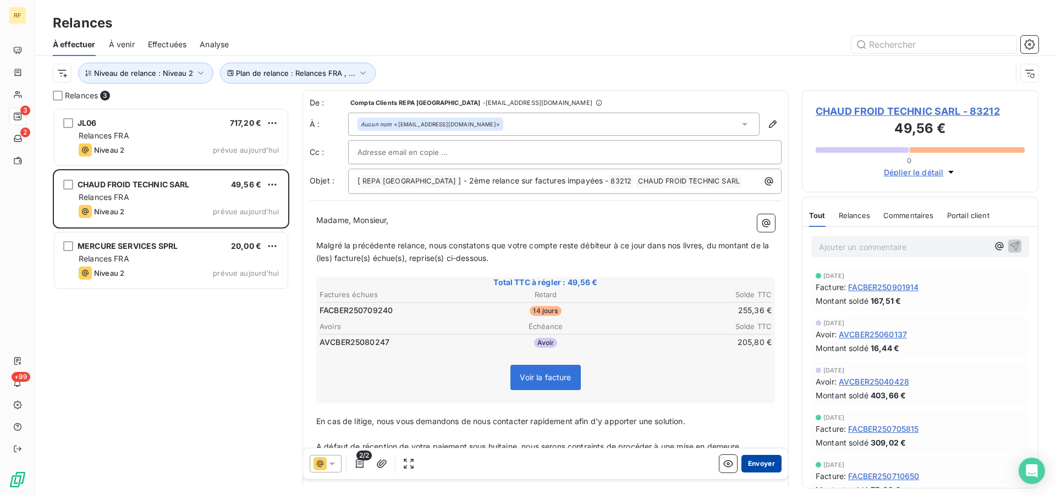
click at [751, 462] on button "Envoyer" at bounding box center [761, 464] width 40 height 18
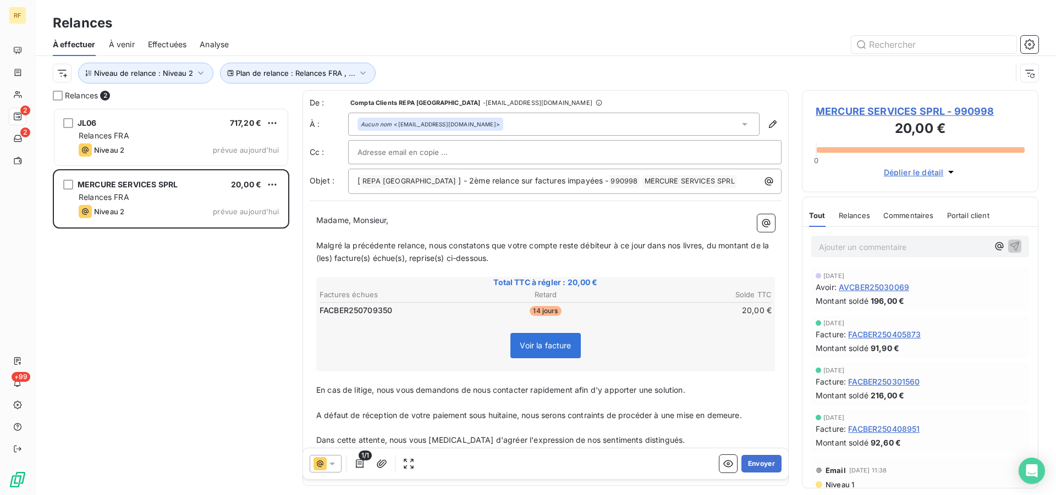
click at [751, 462] on button "Envoyer" at bounding box center [761, 464] width 40 height 18
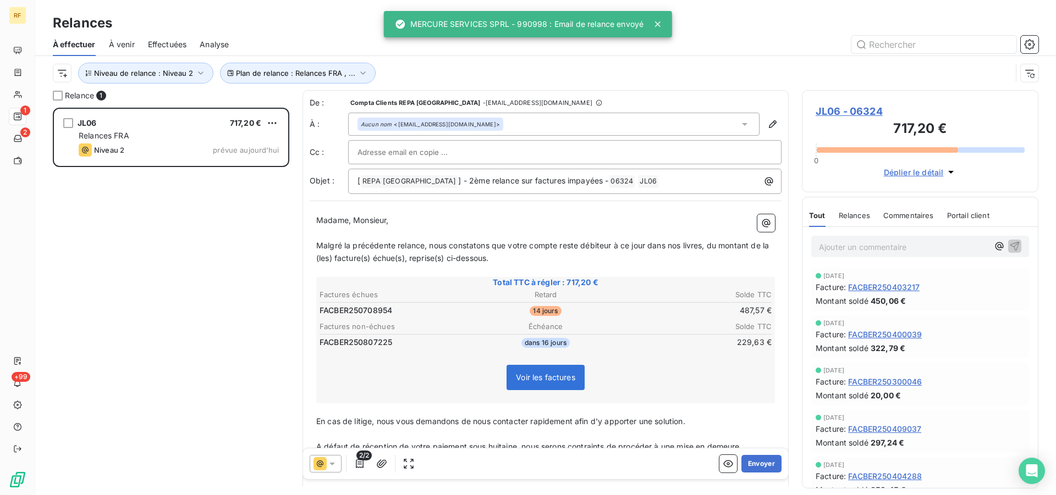
click at [751, 462] on button "Envoyer" at bounding box center [761, 464] width 40 height 18
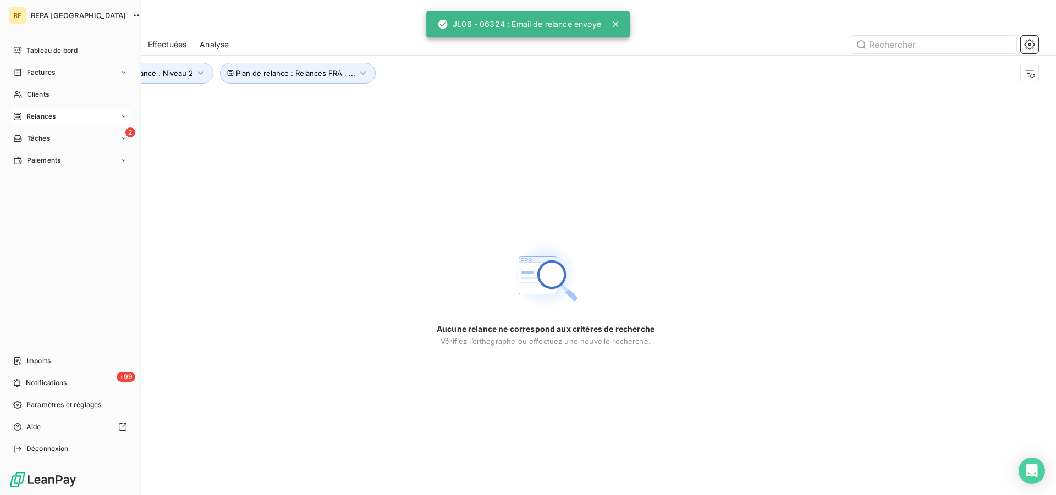
click at [125, 114] on icon at bounding box center [123, 116] width 7 height 7
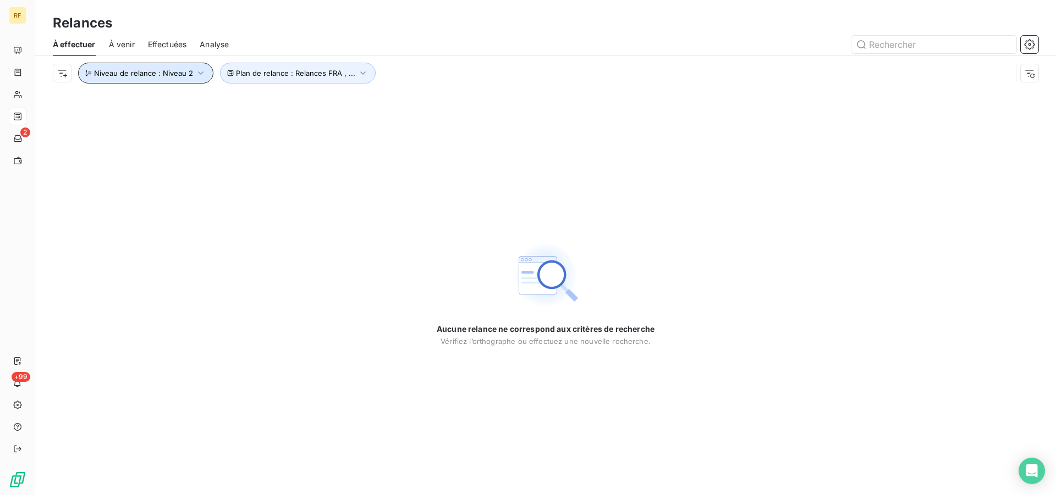
click at [198, 70] on icon "button" at bounding box center [200, 73] width 11 height 11
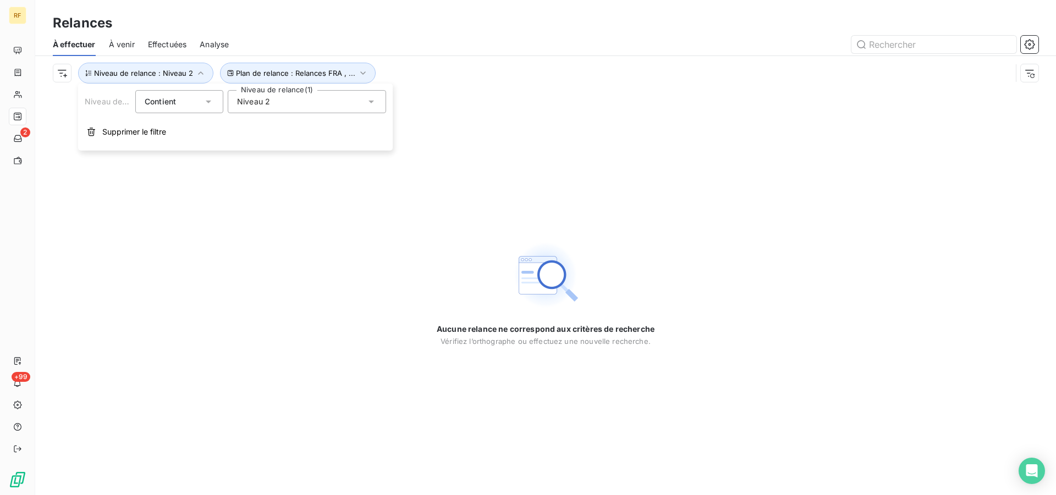
click at [373, 99] on icon at bounding box center [371, 101] width 11 height 11
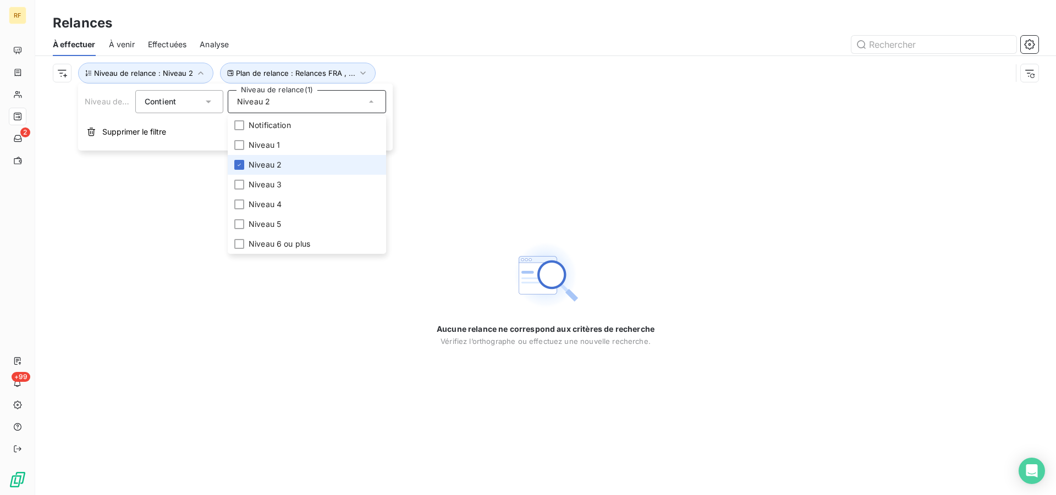
click at [246, 168] on li "Niveau 2" at bounding box center [307, 165] width 158 height 20
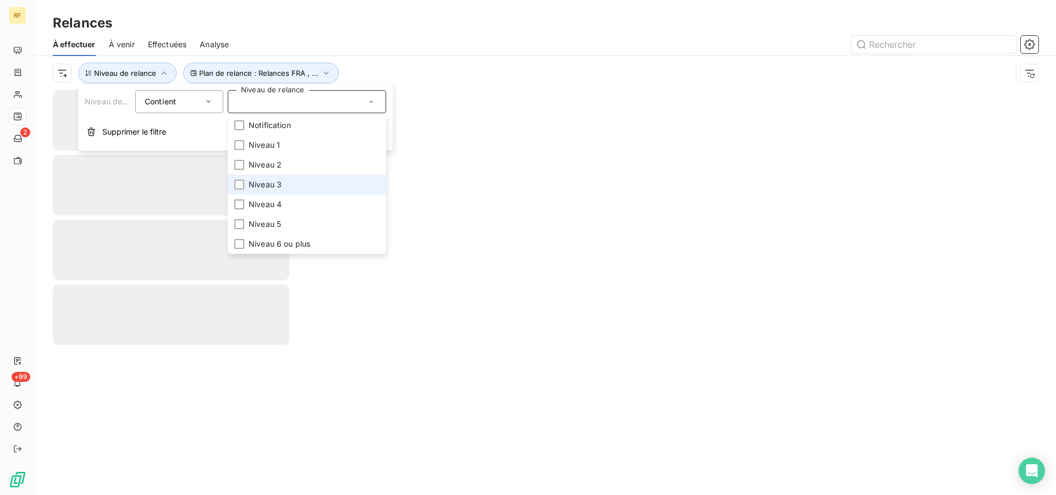
click at [252, 185] on span "Niveau 3" at bounding box center [264, 184] width 33 height 11
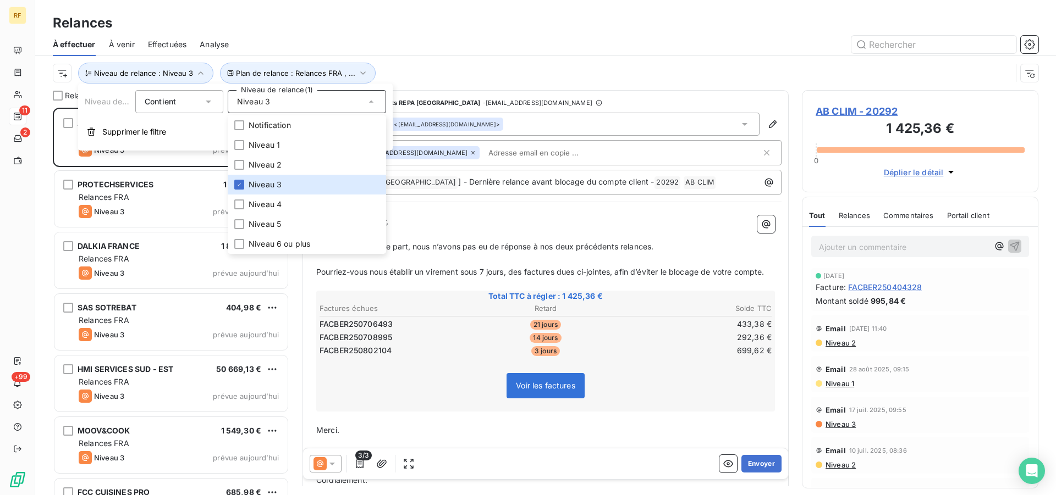
click at [573, 58] on div "Plan de relance : Relances FRA , ... Niveau de relance : Niveau 3" at bounding box center [545, 73] width 985 height 34
